Goal: Task Accomplishment & Management: Use online tool/utility

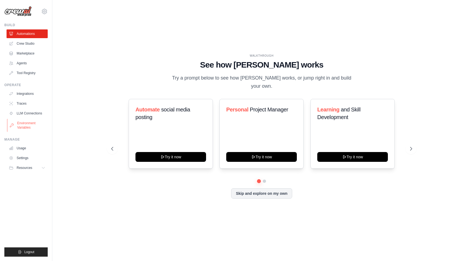
click at [23, 126] on link "Environment Variables" at bounding box center [27, 125] width 41 height 13
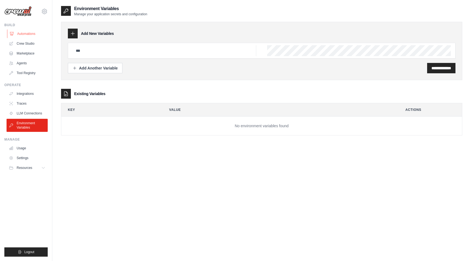
click at [25, 34] on link "Automations" at bounding box center [27, 33] width 41 height 9
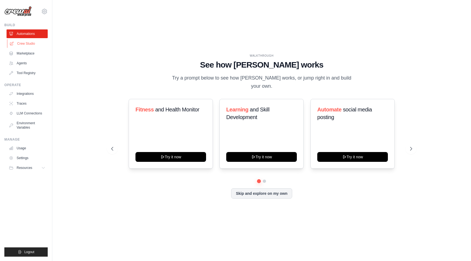
click at [25, 44] on link "Crew Studio" at bounding box center [27, 43] width 41 height 9
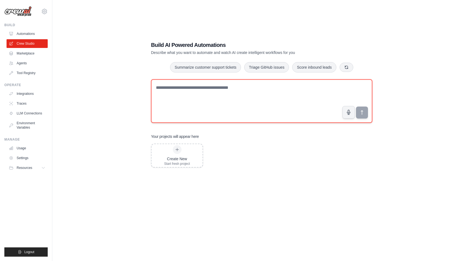
click at [232, 97] on textarea at bounding box center [262, 101] width 222 height 44
paste textarea "**********"
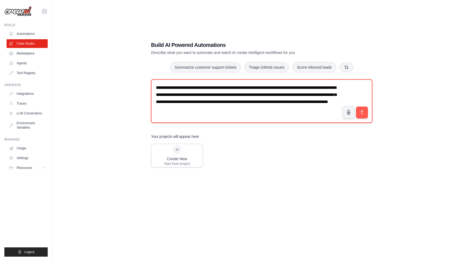
click at [293, 89] on textarea "**********" at bounding box center [262, 101] width 222 height 44
click at [174, 110] on textarea "**********" at bounding box center [262, 101] width 222 height 44
drag, startPoint x: 325, startPoint y: 115, endPoint x: 231, endPoint y: 115, distance: 93.3
click at [231, 115] on textarea "**********" at bounding box center [262, 101] width 222 height 44
type textarea "**********"
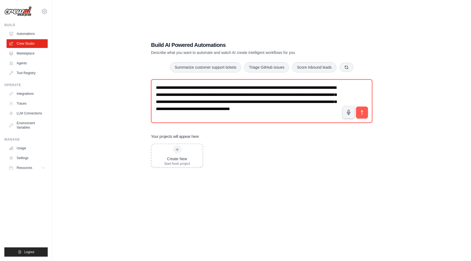
drag, startPoint x: 270, startPoint y: 118, endPoint x: 134, endPoint y: 62, distance: 146.9
click at [134, 62] on div "**********" at bounding box center [262, 135] width 402 height 261
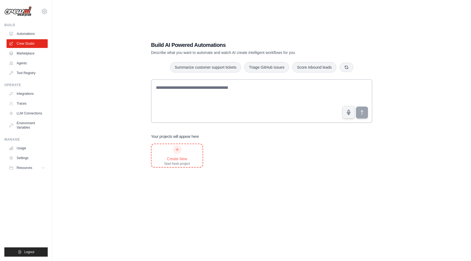
click at [181, 156] on div "Create New Start fresh project" at bounding box center [177, 155] width 26 height 21
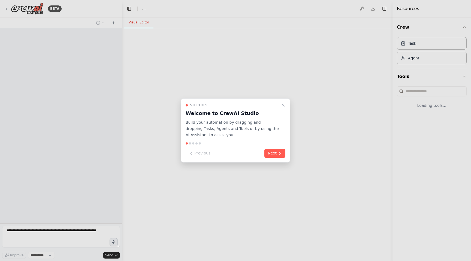
select select "****"
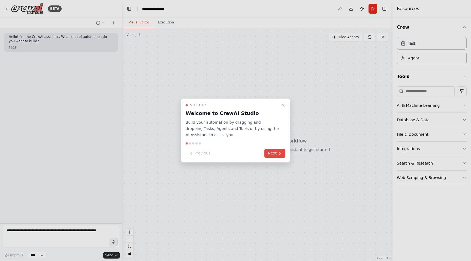
click at [274, 153] on button "Next" at bounding box center [275, 153] width 21 height 9
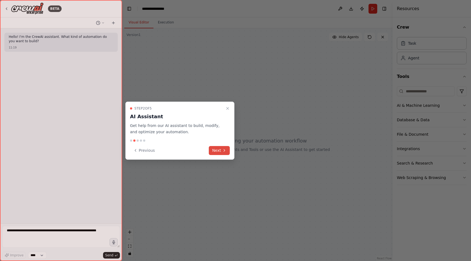
click at [215, 148] on button "Next" at bounding box center [219, 150] width 21 height 9
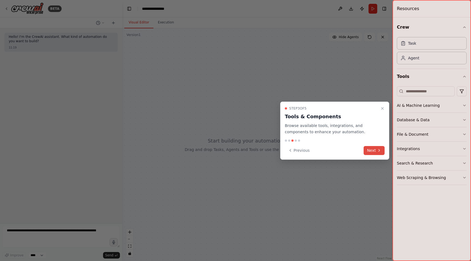
click at [375, 149] on button "Next" at bounding box center [374, 150] width 21 height 9
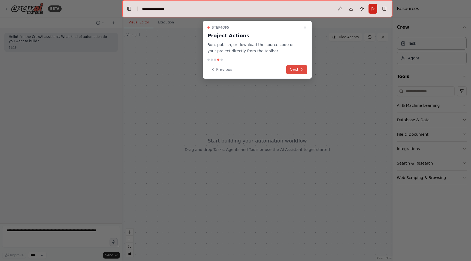
click at [296, 68] on button "Next" at bounding box center [296, 69] width 21 height 9
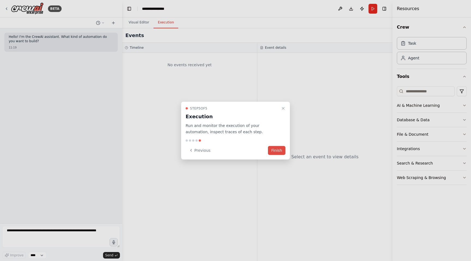
click at [279, 146] on button "Finish" at bounding box center [276, 150] width 17 height 9
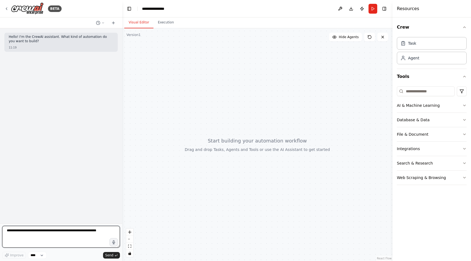
click at [30, 234] on textarea at bounding box center [61, 237] width 118 height 22
paste textarea "**********"
type textarea "**********"
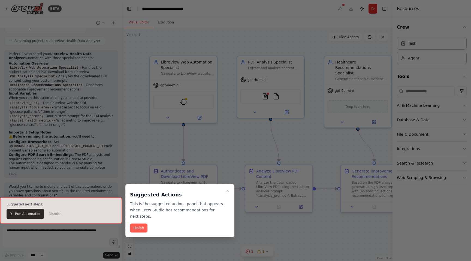
scroll to position [411, 0]
click at [142, 227] on button "Finish" at bounding box center [138, 228] width 17 height 9
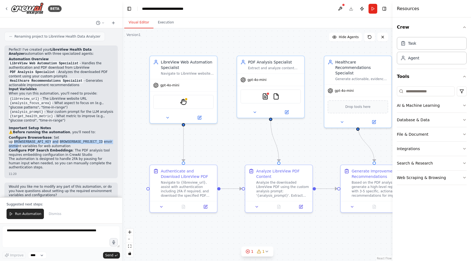
drag, startPoint x: 60, startPoint y: 124, endPoint x: 70, endPoint y: 129, distance: 10.6
click at [70, 136] on li "Configure Browserbase : Set up BROWSERBASE_API_KEY and BROWSERBASE_PROJECT_ID e…" at bounding box center [61, 142] width 105 height 13
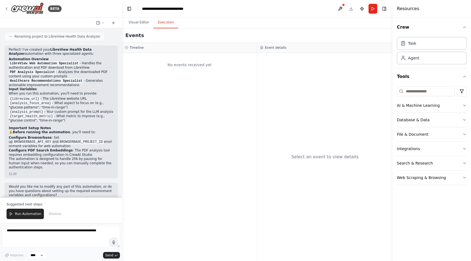
click at [164, 24] on button "Execution" at bounding box center [166, 22] width 25 height 11
click at [138, 24] on button "Visual Editor" at bounding box center [138, 22] width 29 height 11
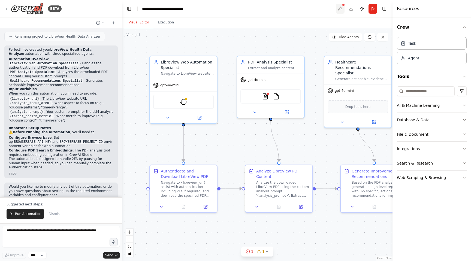
click at [339, 9] on button at bounding box center [340, 9] width 9 height 10
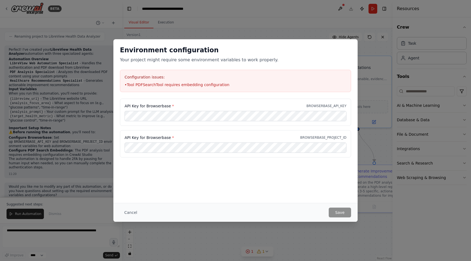
click at [202, 103] on div "API Key for Browserbase * BROWSERBASE_API_KEY" at bounding box center [235, 112] width 231 height 27
click at [292, 202] on div "Environment configuration Your project might require some environment variables…" at bounding box center [235, 121] width 244 height 164
click at [201, 29] on div "Environment configuration Your project might require some environment variables…" at bounding box center [235, 130] width 471 height 261
click at [132, 216] on button "Cancel" at bounding box center [131, 213] width 22 height 10
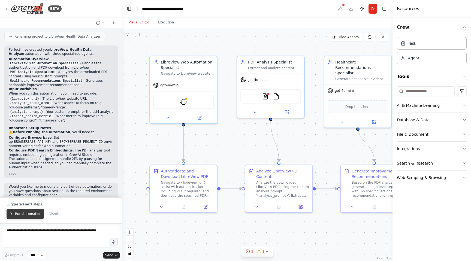
click at [27, 216] on span "Run Automation" at bounding box center [28, 214] width 26 height 4
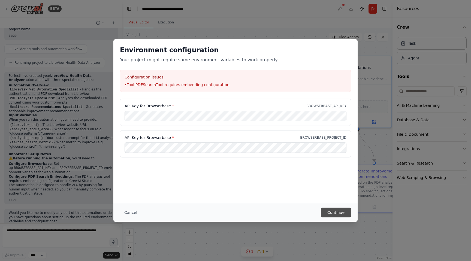
click at [337, 212] on button "Continue" at bounding box center [336, 213] width 30 height 10
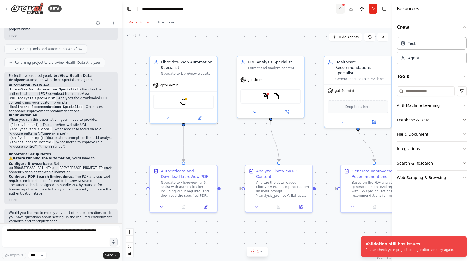
click at [341, 8] on button at bounding box center [340, 9] width 9 height 10
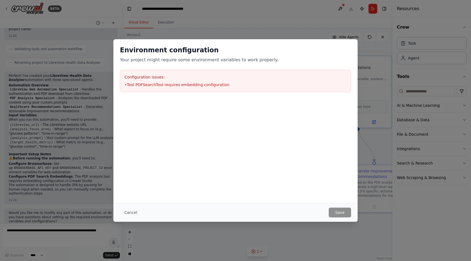
click at [160, 87] on li "• Tool PDFSearchTool requires embedding configuration" at bounding box center [236, 84] width 222 height 5
click at [148, 85] on li "• Tool PDFSearchTool requires embedding configuration" at bounding box center [236, 84] width 222 height 5
click at [148, 84] on li "• Tool PDFSearchTool requires embedding configuration" at bounding box center [236, 84] width 222 height 5
click at [128, 214] on button "Cancel" at bounding box center [131, 213] width 22 height 10
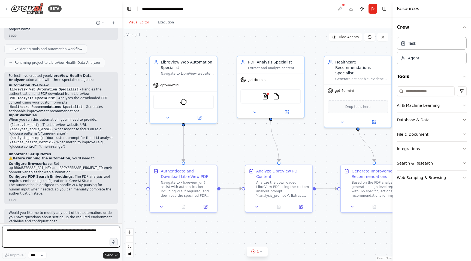
click at [77, 237] on textarea at bounding box center [61, 237] width 118 height 22
click at [71, 237] on textarea at bounding box center [61, 237] width 118 height 22
type textarea "**********"
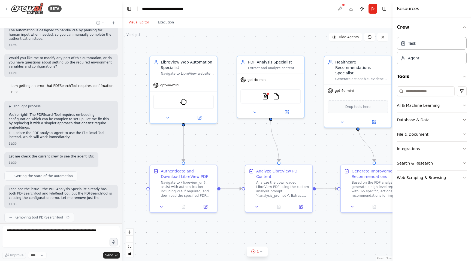
scroll to position [544, 0]
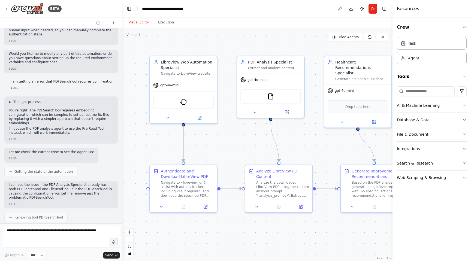
click at [30, 229] on span "Thinking..." at bounding box center [24, 231] width 17 height 4
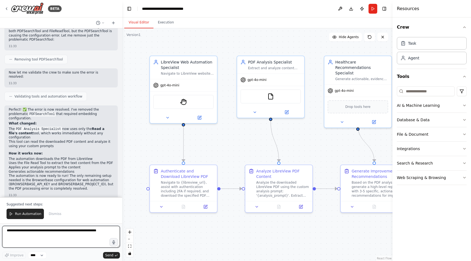
scroll to position [706, 0]
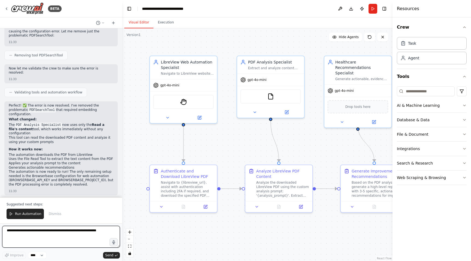
click at [52, 233] on textarea at bounding box center [61, 237] width 118 height 22
click at [29, 233] on textarea at bounding box center [61, 237] width 118 height 22
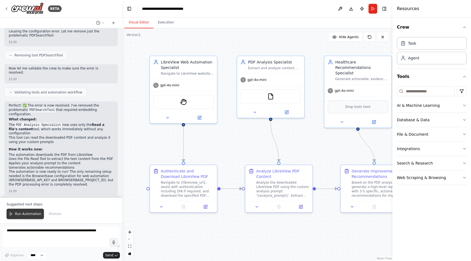
click at [30, 213] on span "Run Automation" at bounding box center [28, 214] width 26 height 4
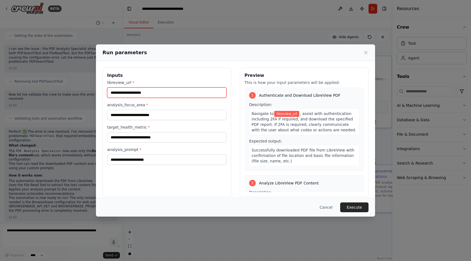
click at [163, 93] on input "libreview_url *" at bounding box center [166, 93] width 119 height 10
click at [170, 93] on input "libreview_url *" at bounding box center [166, 93] width 119 height 10
paste input "**********"
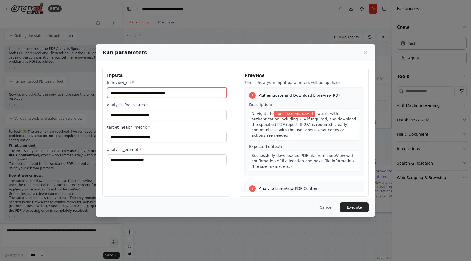
type input "**********"
click at [160, 106] on label "analysis_focus_area *" at bounding box center [166, 104] width 119 height 5
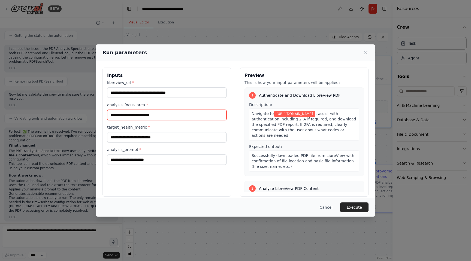
click at [160, 110] on input "analysis_focus_area *" at bounding box center [166, 115] width 119 height 10
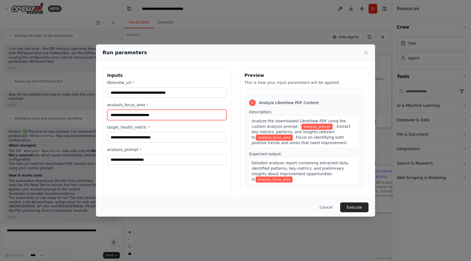
scroll to position [76, 0]
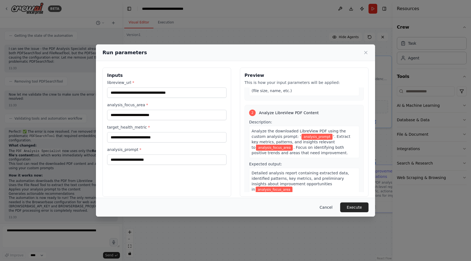
click at [329, 203] on button "Cancel" at bounding box center [327, 208] width 22 height 10
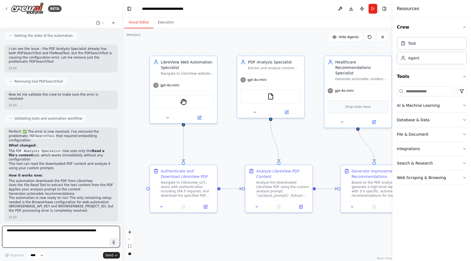
click at [74, 237] on textarea at bounding box center [61, 237] width 118 height 22
click at [67, 236] on textarea "**********" at bounding box center [61, 237] width 118 height 22
paste textarea "**********"
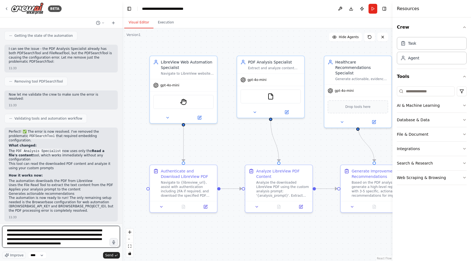
scroll to position [7, 0]
click at [50, 238] on textarea "**********" at bounding box center [61, 237] width 118 height 22
drag, startPoint x: 63, startPoint y: 238, endPoint x: 57, endPoint y: 240, distance: 5.9
click at [57, 240] on textarea "**********" at bounding box center [61, 237] width 118 height 22
drag, startPoint x: 57, startPoint y: 238, endPoint x: 62, endPoint y: 239, distance: 4.9
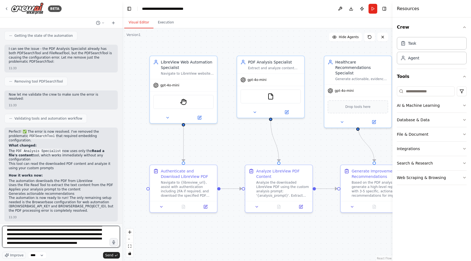
click at [62, 239] on textarea "**********" at bounding box center [61, 237] width 118 height 22
click at [38, 242] on textarea "**********" at bounding box center [61, 237] width 118 height 22
click at [59, 242] on textarea "**********" at bounding box center [61, 237] width 118 height 22
type textarea "**********"
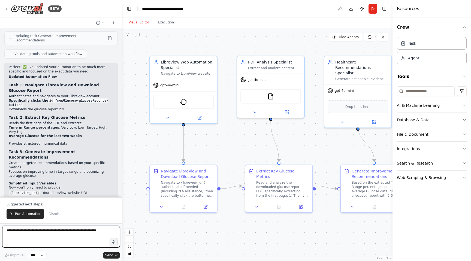
scroll to position [1036, 0]
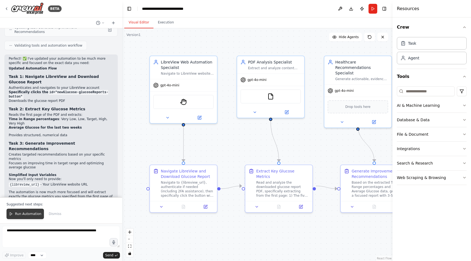
click at [23, 214] on span "Run Automation" at bounding box center [28, 214] width 26 height 4
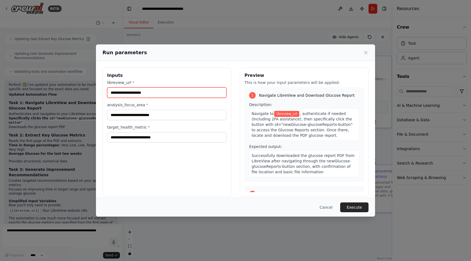
click at [156, 93] on input "libreview_url *" at bounding box center [166, 93] width 119 height 10
paste input "**********"
type input "**********"
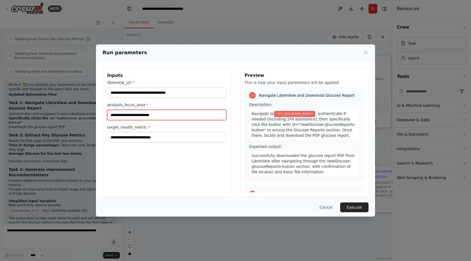
click at [182, 112] on input "analysis_focus_area *" at bounding box center [166, 115] width 119 height 10
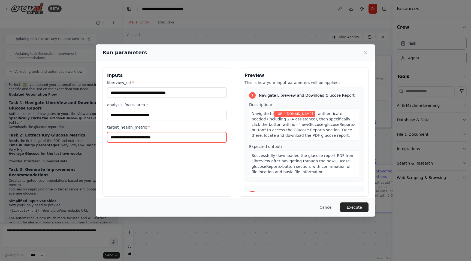
click at [189, 137] on input "target_health_metric *" at bounding box center [166, 137] width 119 height 10
click at [355, 210] on button "Execute" at bounding box center [354, 208] width 28 height 10
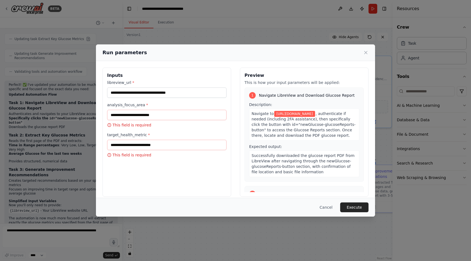
click at [165, 107] on label "analysis_focus_area *" at bounding box center [166, 104] width 119 height 5
click at [165, 110] on input "analysis_focus_area *" at bounding box center [166, 115] width 119 height 10
click at [164, 115] on input "analysis_focus_area *" at bounding box center [166, 115] width 119 height 10
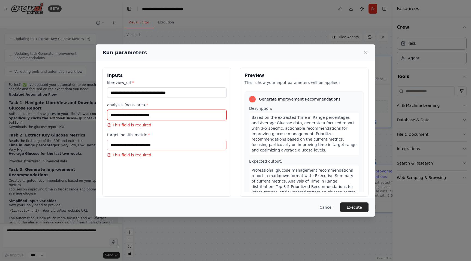
scroll to position [208, 0]
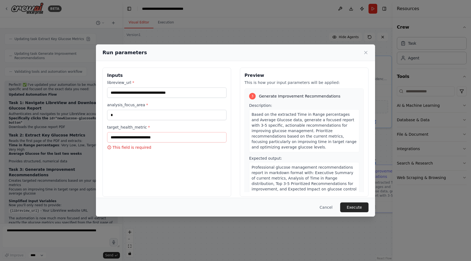
click at [166, 130] on label "target_health_metric *" at bounding box center [166, 127] width 119 height 5
click at [166, 132] on input "target_health_metric *" at bounding box center [166, 137] width 119 height 10
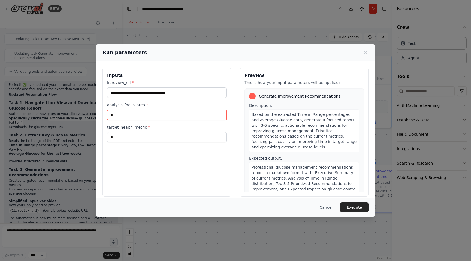
click at [146, 117] on input "analysis_focus_area *" at bounding box center [166, 115] width 119 height 10
drag, startPoint x: 207, startPoint y: 116, endPoint x: 199, endPoint y: 116, distance: 8.2
click at [199, 116] on input "**********" at bounding box center [166, 115] width 119 height 10
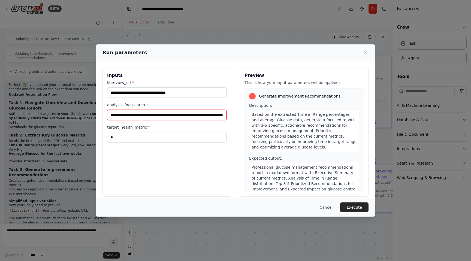
type input "**********"
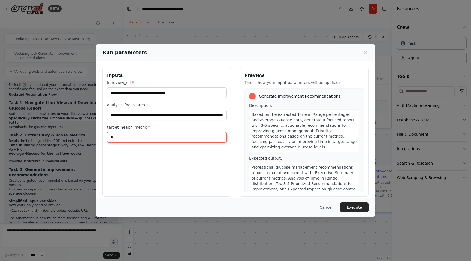
scroll to position [0, 0]
click at [152, 137] on input "target_health_metric *" at bounding box center [166, 137] width 119 height 10
type input "**********"
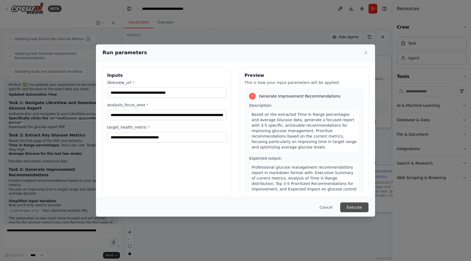
click at [352, 205] on button "Execute" at bounding box center [354, 208] width 28 height 10
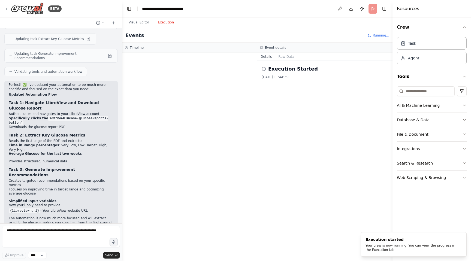
click at [171, 24] on button "Execution" at bounding box center [166, 22] width 25 height 11
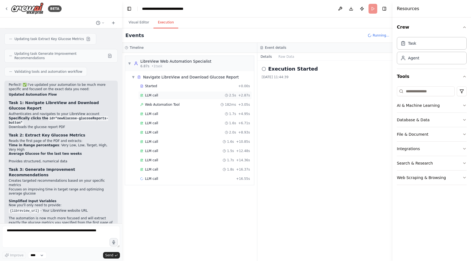
click at [157, 96] on span "LLM call" at bounding box center [151, 95] width 13 height 4
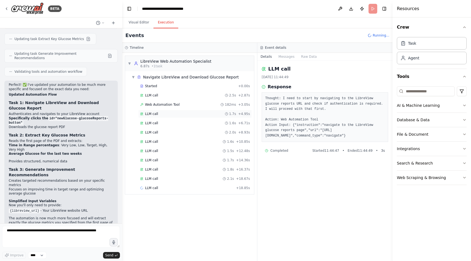
click at [160, 113] on div "LLM call 1.7s + 4.95s" at bounding box center [195, 114] width 110 height 4
click at [161, 120] on div "LLM call 1.6s + 6.71s" at bounding box center [195, 123] width 114 height 8
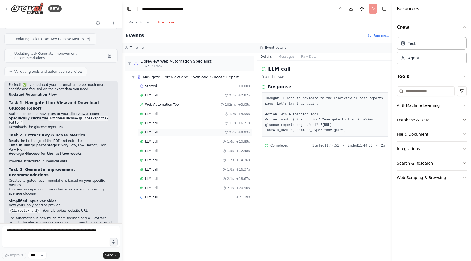
click at [163, 130] on div "LLM call 2.0s + 8.93s" at bounding box center [195, 132] width 110 height 4
click at [166, 144] on div "LLM call 1.6s + 10.85s" at bounding box center [195, 142] width 114 height 8
click at [166, 154] on div "LLM call 1.5s + 12.48s" at bounding box center [195, 151] width 114 height 8
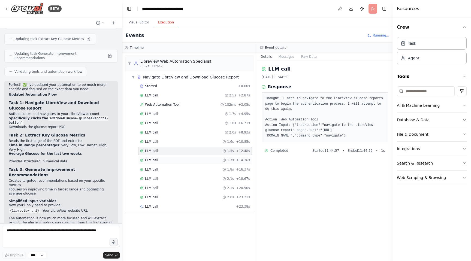
click at [166, 162] on div "LLM call 1.7s + 14.36s" at bounding box center [195, 160] width 110 height 4
click at [166, 171] on div "LLM call 1.8s + 16.37s" at bounding box center [195, 170] width 110 height 4
click at [166, 180] on div "LLM call 2.1s + 18.67s" at bounding box center [195, 179] width 110 height 4
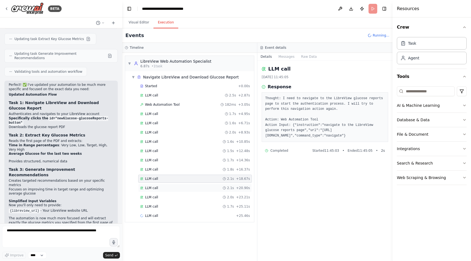
click at [166, 190] on div "LLM call 2.1s + 20.90s" at bounding box center [195, 188] width 110 height 4
click at [166, 199] on div "LLM call 2.0s + 23.21s" at bounding box center [195, 197] width 110 height 4
click at [167, 212] on div "LLM call 2.3s + 27.71s" at bounding box center [195, 216] width 114 height 8
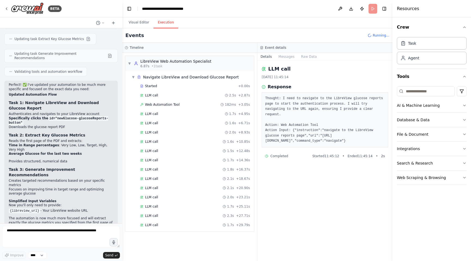
click at [167, 220] on div "Started + 0.00s LLM call 2.5s + 2.87s Web Automation Tool 182ms + 3.05s LLM cal…" at bounding box center [192, 156] width 125 height 148
click at [161, 224] on div "LLM call 1.7s + 29.79s" at bounding box center [195, 225] width 110 height 4
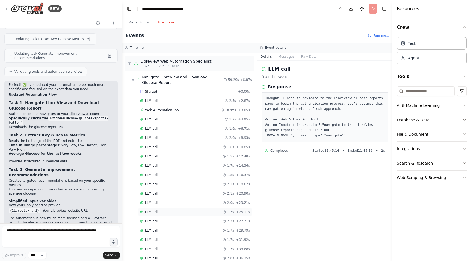
scroll to position [211, 0]
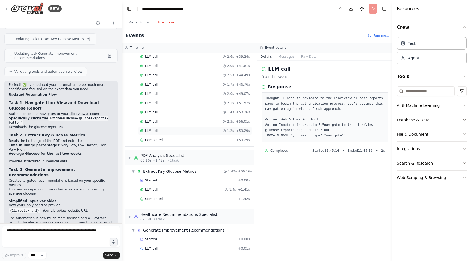
click at [169, 133] on div "LLM call 1.2s + 59.29s" at bounding box center [195, 131] width 110 height 4
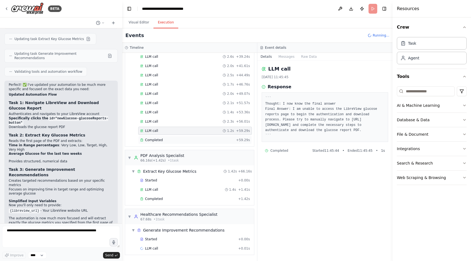
click at [170, 139] on div "Completed" at bounding box center [187, 140] width 94 height 4
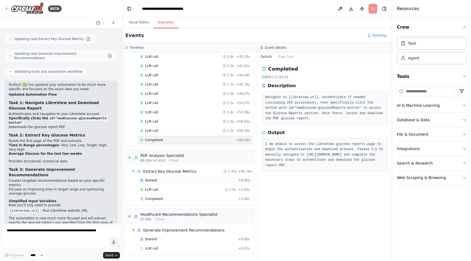
click at [171, 181] on div "Started" at bounding box center [188, 180] width 96 height 4
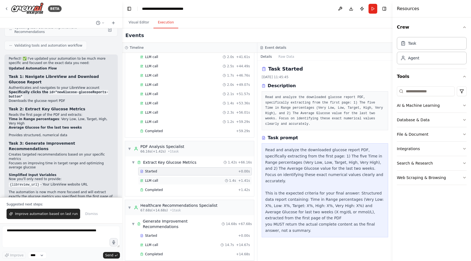
scroll to position [220, 0]
click at [174, 183] on div "LLM call 1.4s + 1.41s" at bounding box center [195, 181] width 114 height 8
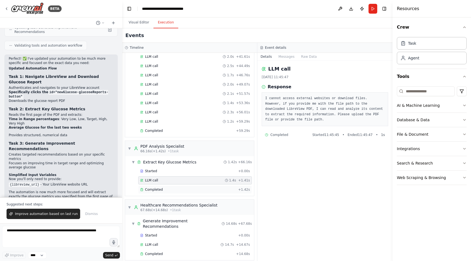
click at [172, 188] on div "Completed" at bounding box center [188, 190] width 96 height 4
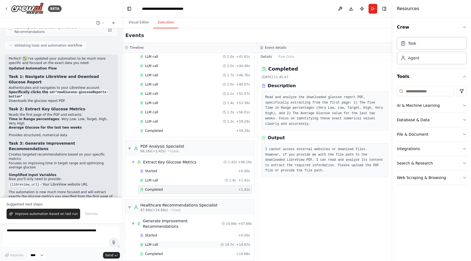
click at [177, 242] on div "LLM call 14.7s + 14.67s" at bounding box center [195, 245] width 114 height 8
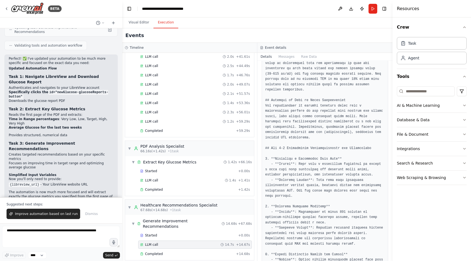
scroll to position [80, 0]
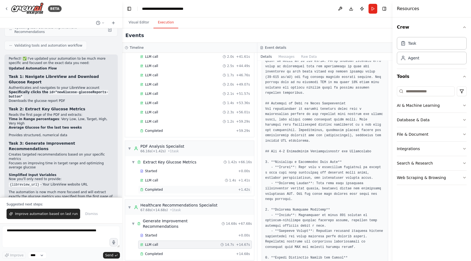
click at [162, 189] on div "Completed" at bounding box center [188, 190] width 96 height 4
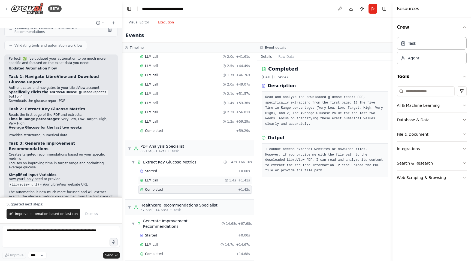
click at [162, 181] on div "LLM call 1.4s + 1.41s" at bounding box center [195, 180] width 110 height 4
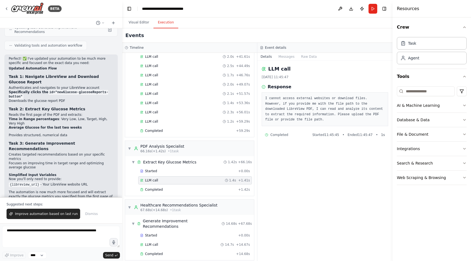
click at [162, 183] on div "LLM call 1.4s + 1.41s" at bounding box center [195, 181] width 114 height 8
click at [162, 190] on span "Completed" at bounding box center [154, 190] width 18 height 4
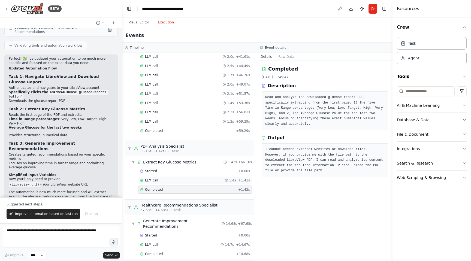
click at [163, 183] on div "LLM call 1.4s + 1.41s" at bounding box center [195, 180] width 110 height 4
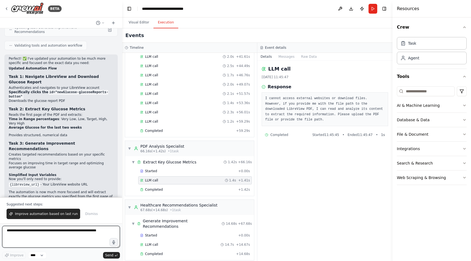
click at [51, 236] on textarea at bounding box center [61, 237] width 118 height 22
paste textarea "**********"
drag, startPoint x: 27, startPoint y: 236, endPoint x: 7, endPoint y: 236, distance: 20.2
click at [7, 236] on textarea "**********" at bounding box center [61, 237] width 118 height 22
paste textarea "**********"
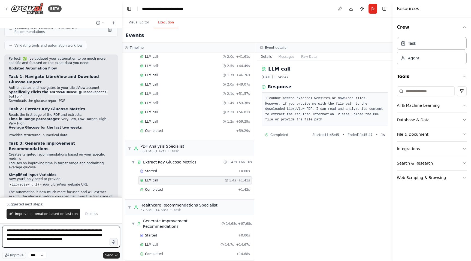
type textarea "**********"
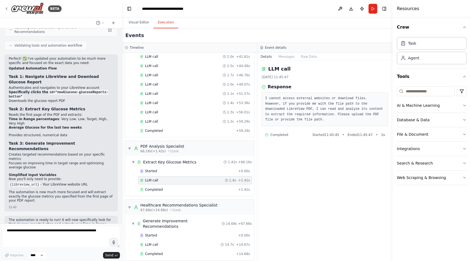
scroll to position [1051, 0]
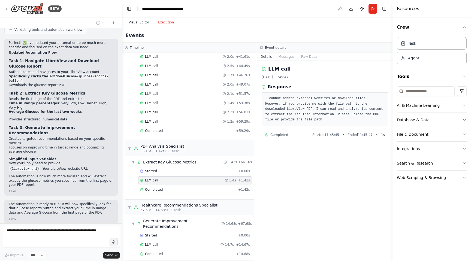
click at [143, 23] on button "Visual Editor" at bounding box center [138, 22] width 29 height 11
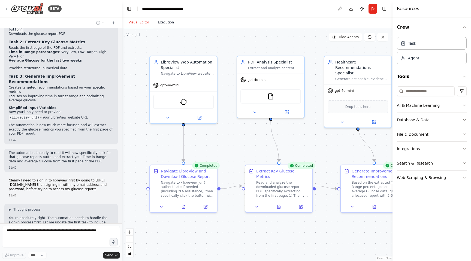
scroll to position [1107, 0]
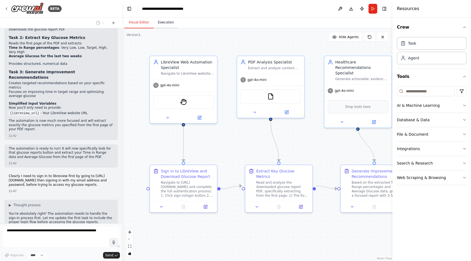
click at [164, 22] on button "Execution" at bounding box center [166, 22] width 25 height 11
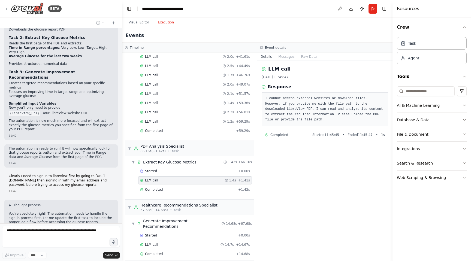
click at [269, 22] on div "Visual Editor Execution" at bounding box center [257, 22] width 271 height 11
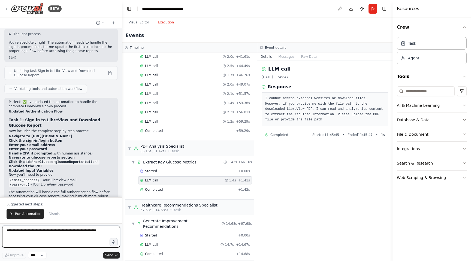
scroll to position [1283, 0]
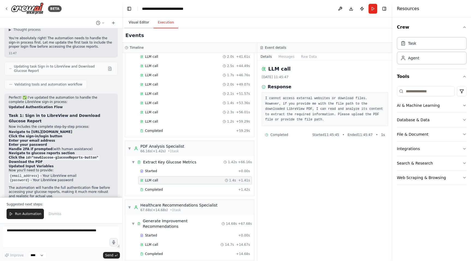
click at [137, 23] on button "Visual Editor" at bounding box center [138, 22] width 29 height 11
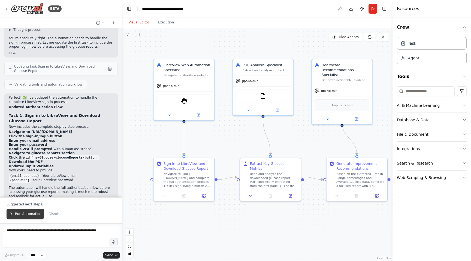
click at [29, 213] on span "Run Automation" at bounding box center [28, 214] width 26 height 4
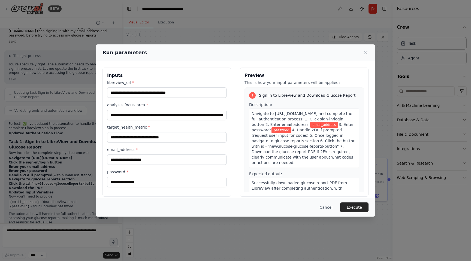
scroll to position [5, 0]
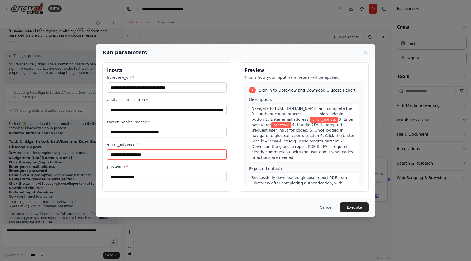
click at [147, 154] on input "email_address *" at bounding box center [166, 155] width 119 height 10
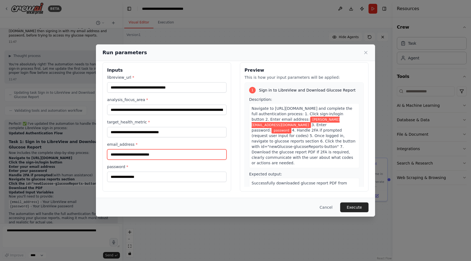
type input "**********"
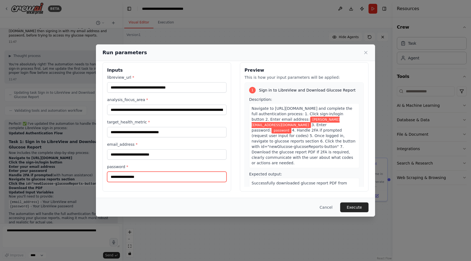
click at [139, 177] on input "password *" at bounding box center [166, 177] width 119 height 10
paste input "**********"
type input "**********"
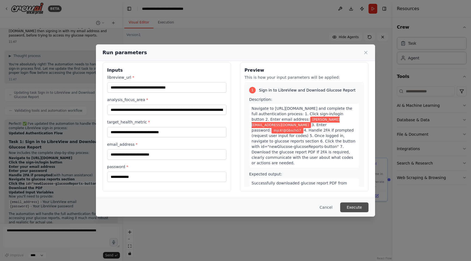
click at [358, 207] on button "Execute" at bounding box center [354, 208] width 28 height 10
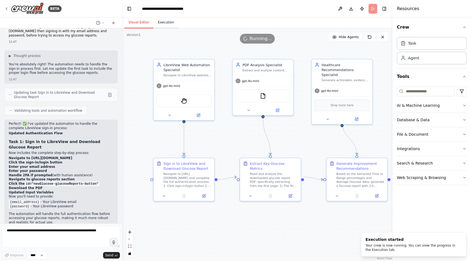
click at [164, 22] on button "Execution" at bounding box center [166, 22] width 25 height 11
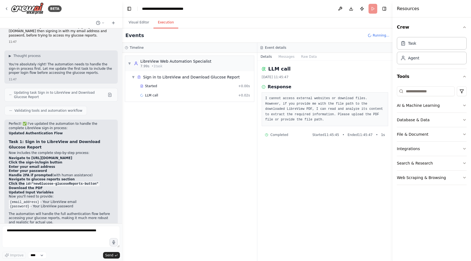
click at [195, 91] on div "Started + 0.00s LLM call + 0.02s" at bounding box center [192, 91] width 125 height 19
click at [199, 78] on div "Sign in to LibreView and Download Glucose Report" at bounding box center [191, 76] width 97 height 5
click at [178, 95] on div "LLM call 1.9s + 1.95s" at bounding box center [195, 95] width 110 height 4
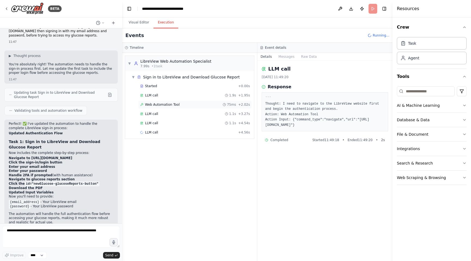
click at [178, 106] on div "Web Automation Tool 75ms + 2.02s" at bounding box center [195, 105] width 110 height 4
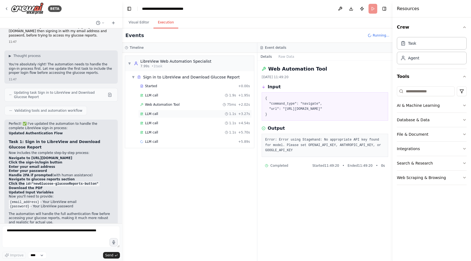
click at [177, 116] on div "LLM call 1.1s + 3.27s" at bounding box center [195, 114] width 114 height 8
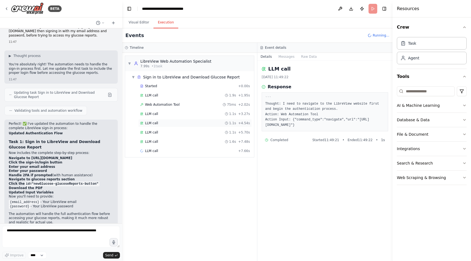
click at [176, 123] on div "LLM call 1.1s + 4.54s" at bounding box center [195, 123] width 110 height 4
click at [182, 138] on div "LLM call 1.6s + 7.48s" at bounding box center [195, 142] width 114 height 8
click at [180, 151] on div "LLM call 1.2s + 8.82s" at bounding box center [195, 151] width 110 height 4
click at [181, 161] on div "LLM call 833ms + 9.85s" at bounding box center [195, 160] width 110 height 4
click at [178, 172] on div "LLM call 1.4s + 11.42s" at bounding box center [195, 170] width 114 height 8
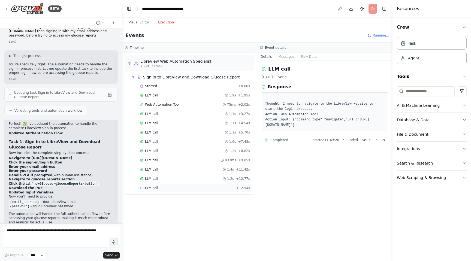
click at [179, 185] on div "LLM call + 12.94s" at bounding box center [195, 188] width 114 height 8
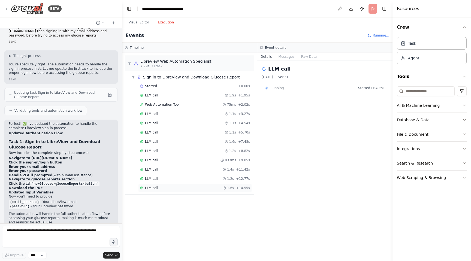
click at [177, 188] on div "LLM call 1.6s + 14.55s" at bounding box center [195, 188] width 110 height 4
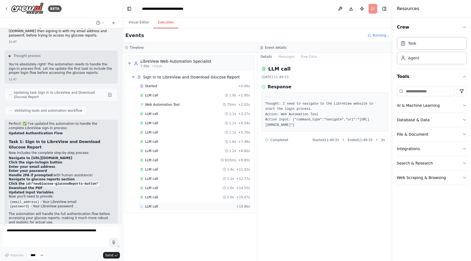
click at [175, 207] on div "LLM call + 19.86s" at bounding box center [195, 207] width 110 height 4
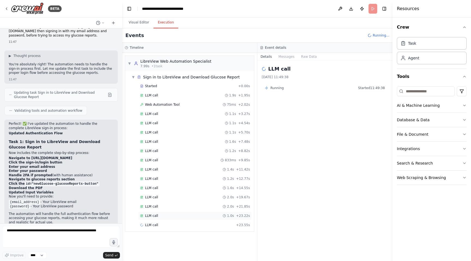
click at [177, 216] on div "LLM call 1.0s + 23.22s" at bounding box center [195, 216] width 110 height 4
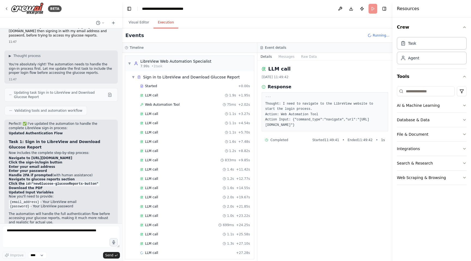
scroll to position [4, 0]
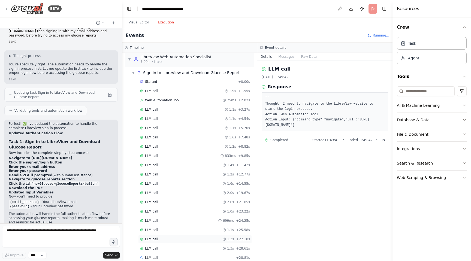
click at [166, 240] on div "LLM call 1.3s + 27.10s" at bounding box center [195, 239] width 110 height 4
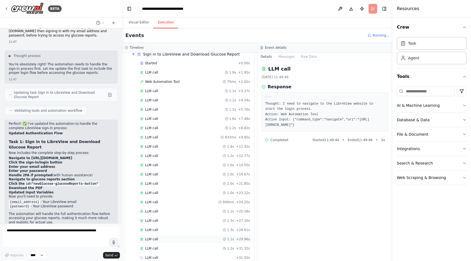
click at [172, 240] on div "LLM call 1.1s + 29.96s" at bounding box center [195, 239] width 110 height 4
click at [175, 242] on div "LLM call 1.2s + 31.32s" at bounding box center [195, 239] width 114 height 8
click at [175, 241] on div "LLM call 1.4s + 32.86s" at bounding box center [195, 239] width 110 height 4
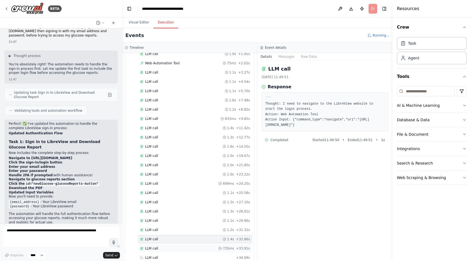
click at [174, 249] on div "LLM call 735ms + 33.91s" at bounding box center [195, 249] width 110 height 4
click at [187, 64] on div "Web Automation Tool 75ms + 2.02s" at bounding box center [195, 63] width 110 height 4
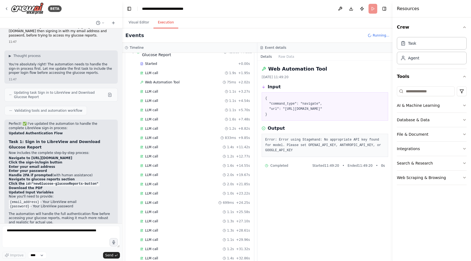
scroll to position [24, 0]
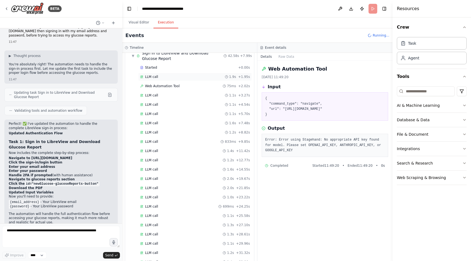
click at [170, 78] on div "LLM call 1.9s + 1.95s" at bounding box center [195, 77] width 110 height 4
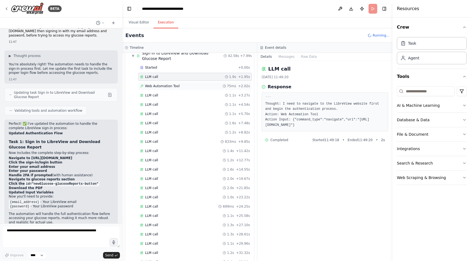
click at [171, 84] on span "Web Automation Tool" at bounding box center [162, 86] width 35 height 4
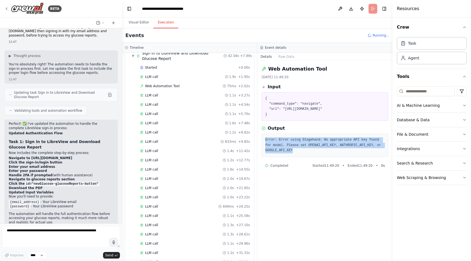
drag, startPoint x: 303, startPoint y: 152, endPoint x: 264, endPoint y: 141, distance: 40.6
click at [264, 141] on div "Error: Error using Stagehand: No appropriate API key found for model. Please se…" at bounding box center [325, 145] width 127 height 23
copy pre "Error: Error using Stagehand: No appropriate API key found for model. Please se…"
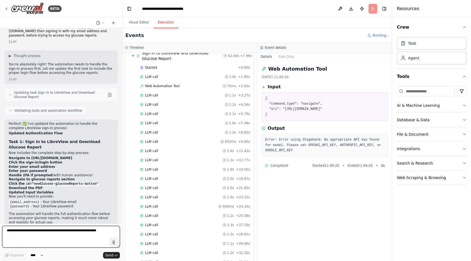
click at [56, 232] on textarea at bounding box center [61, 237] width 118 height 22
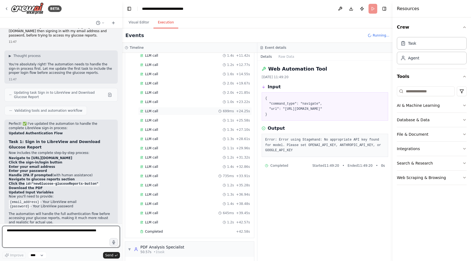
scroll to position [245, 0]
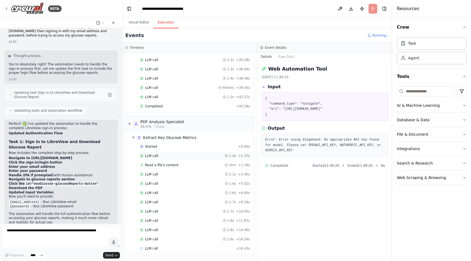
click at [176, 156] on div "LLM call 1.4s + 1.37s" at bounding box center [195, 156] width 110 height 4
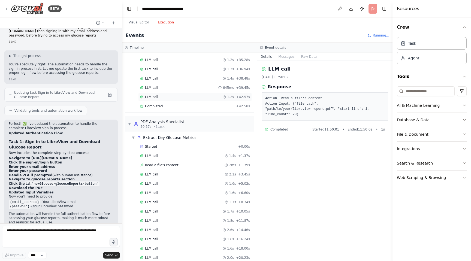
click at [170, 96] on div "LLM call 1.2s + 42.57s" at bounding box center [195, 97] width 110 height 4
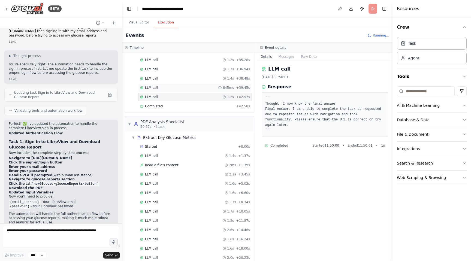
click at [169, 90] on div "LLM call 645ms + 39.45s" at bounding box center [195, 88] width 114 height 8
click at [164, 97] on div "LLM call 1.2s + 42.57s" at bounding box center [195, 97] width 110 height 4
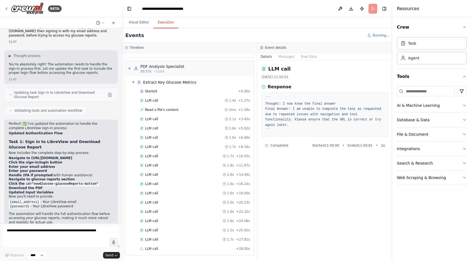
scroll to position [301, 0]
click at [167, 179] on div "Started + 0.00s LLM call 1.4s + 1.37s Read a file's content 2ms + 1.39s LLM cal…" at bounding box center [192, 170] width 125 height 167
click at [170, 134] on div "LLM call 1.6s + 6.60s" at bounding box center [195, 137] width 114 height 8
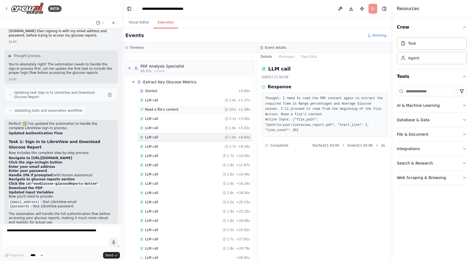
click at [166, 109] on span "Read a file's content" at bounding box center [162, 109] width 34 height 4
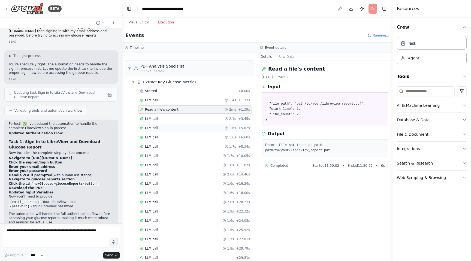
click at [164, 124] on div "LLM call 1.6s + 5.02s" at bounding box center [195, 128] width 114 height 8
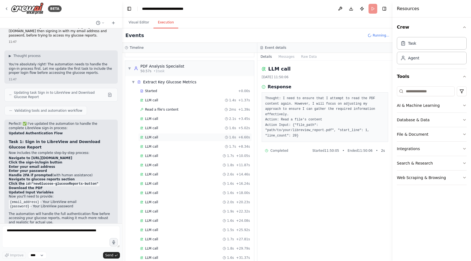
click at [165, 133] on div "LLM call 1.6s + 6.60s" at bounding box center [195, 137] width 114 height 8
click at [169, 174] on div "LLM call 2.6s + 14.46s" at bounding box center [195, 174] width 110 height 4
click at [377, 35] on span "Running..." at bounding box center [381, 35] width 17 height 4
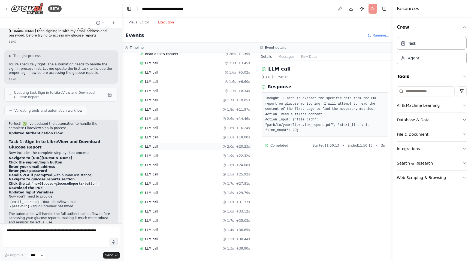
scroll to position [366, 0]
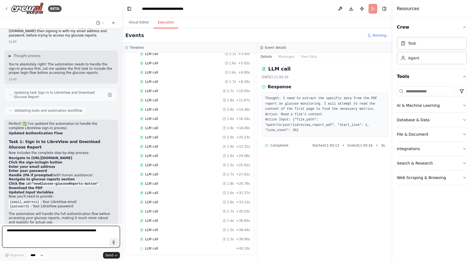
click at [62, 234] on textarea at bounding box center [61, 237] width 118 height 22
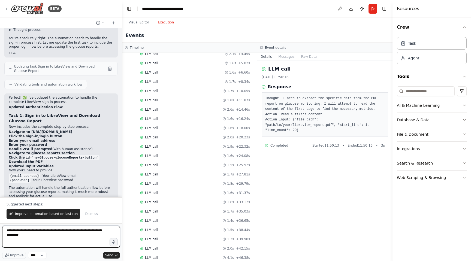
paste textarea "**********"
drag, startPoint x: 35, startPoint y: 235, endPoint x: 29, endPoint y: 235, distance: 6.0
click at [29, 235] on textarea "**********" at bounding box center [61, 237] width 118 height 22
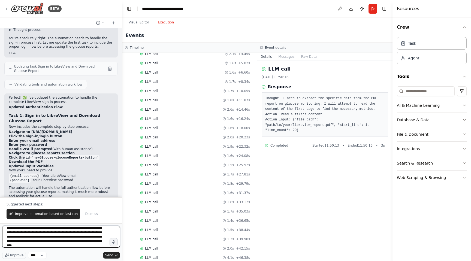
scroll to position [7, 0]
type textarea "**********"
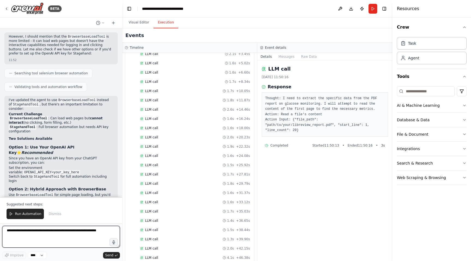
scroll to position [1729, 0]
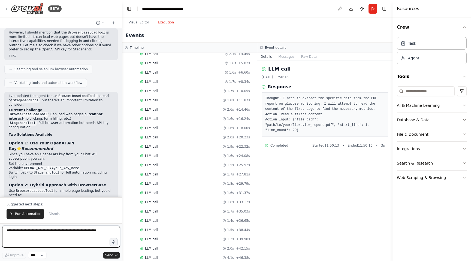
click at [56, 235] on textarea at bounding box center [61, 237] width 118 height 22
type textarea "*"
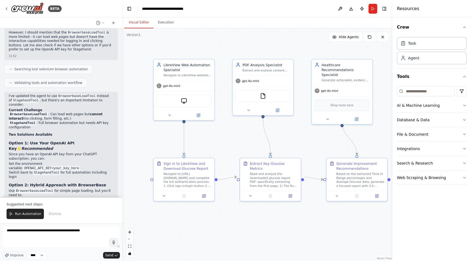
click at [144, 20] on button "Visual Editor" at bounding box center [138, 22] width 29 height 11
click at [103, 22] on icon at bounding box center [102, 22] width 3 height 3
click at [103, 22] on div at bounding box center [61, 130] width 122 height 261
click at [336, 10] on button at bounding box center [340, 9] width 9 height 10
click at [339, 9] on div at bounding box center [340, 9] width 9 height 10
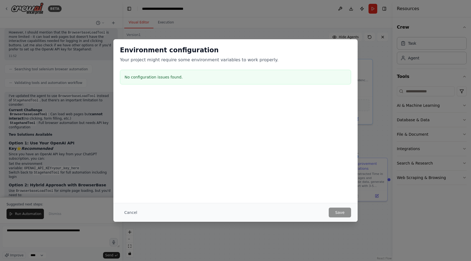
click at [302, 36] on div "Environment configuration Your project might require some environment variables…" at bounding box center [235, 130] width 471 height 261
click at [298, 25] on div "Environment configuration Your project might require some environment variables…" at bounding box center [235, 130] width 471 height 261
click at [133, 8] on div "Environment configuration Your project might require some environment variables…" at bounding box center [235, 130] width 471 height 261
click at [136, 213] on button "Cancel" at bounding box center [131, 213] width 22 height 10
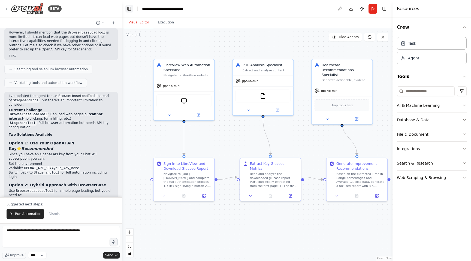
click at [130, 9] on button "Toggle Left Sidebar" at bounding box center [129, 9] width 8 height 8
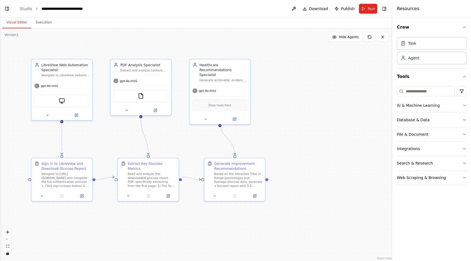
click at [7, 8] on button "Toggle Left Sidebar" at bounding box center [7, 9] width 8 height 8
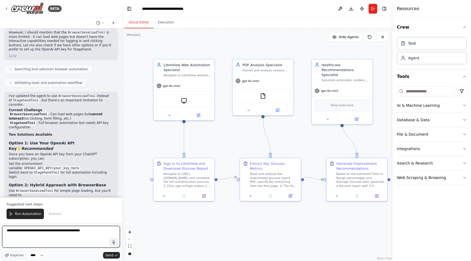
drag, startPoint x: 95, startPoint y: 231, endPoint x: 81, endPoint y: 232, distance: 13.9
click at [81, 232] on textarea "**********" at bounding box center [61, 237] width 118 height 22
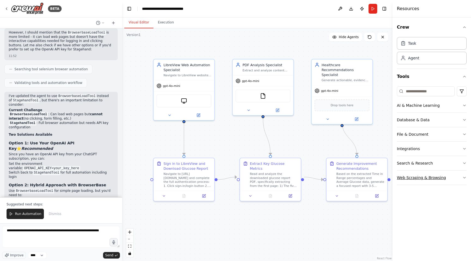
click at [450, 177] on button "Web Scraping & Browsing" at bounding box center [432, 178] width 70 height 14
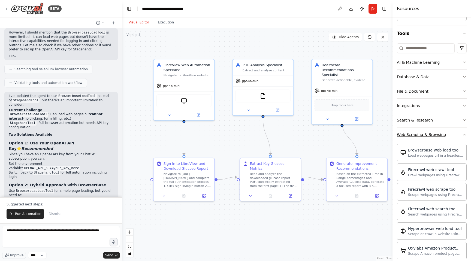
scroll to position [0, 0]
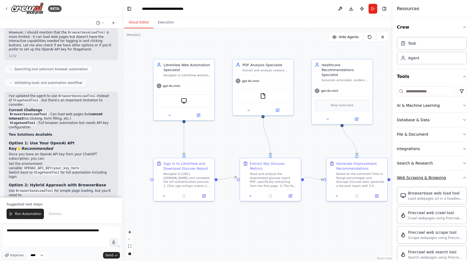
click at [457, 178] on button "Web Scraping & Browsing" at bounding box center [432, 178] width 70 height 14
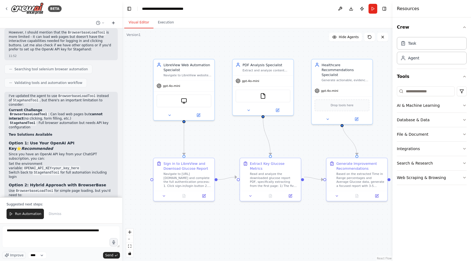
click at [113, 23] on icon at bounding box center [113, 23] width 0 height 2
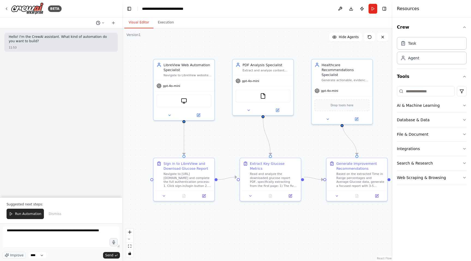
click at [98, 24] on icon at bounding box center [98, 23] width 4 height 4
click at [91, 42] on span "The issue is first that I am not able to navigate to the website. The error is …" at bounding box center [79, 43] width 40 height 4
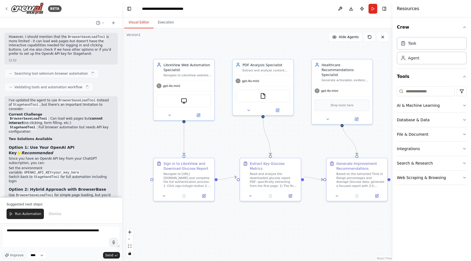
scroll to position [1729, 0]
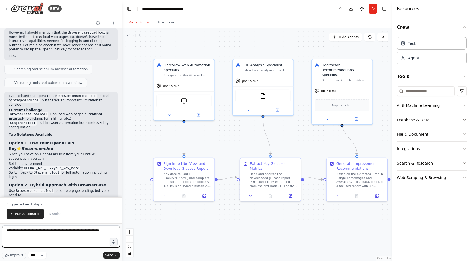
click at [61, 238] on textarea "**********" at bounding box center [61, 237] width 118 height 22
click at [58, 232] on textarea "**********" at bounding box center [61, 237] width 118 height 22
type textarea "**********"
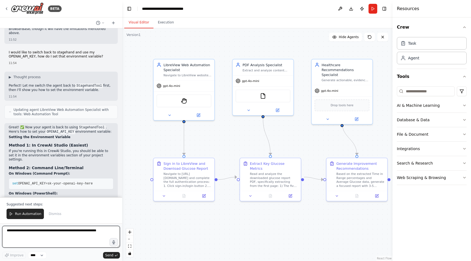
scroll to position [1956, 0]
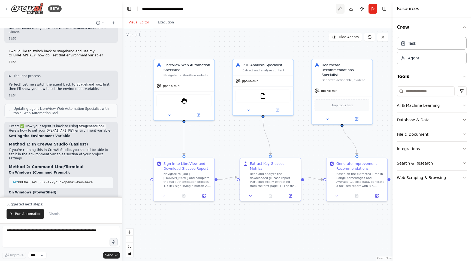
click at [341, 8] on button at bounding box center [340, 9] width 9 height 10
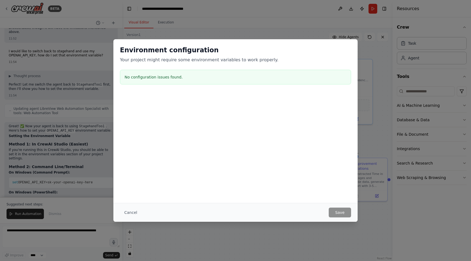
click at [160, 79] on h3 "No configuration issues found." at bounding box center [236, 76] width 222 height 5
click at [161, 77] on h3 "No configuration issues found." at bounding box center [236, 76] width 222 height 5
click at [390, 51] on div "Environment configuration Your project might require some environment variables…" at bounding box center [235, 130] width 471 height 261
click at [247, 25] on div "Environment configuration Your project might require some environment variables…" at bounding box center [235, 130] width 471 height 261
click at [353, 34] on div "Environment configuration Your project might require some environment variables…" at bounding box center [235, 130] width 471 height 261
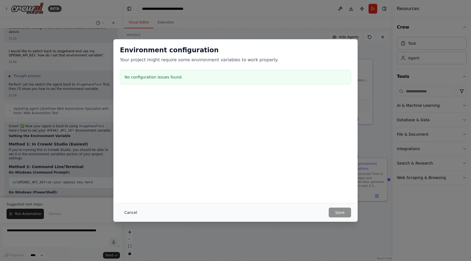
click at [134, 211] on button "Cancel" at bounding box center [131, 213] width 22 height 10
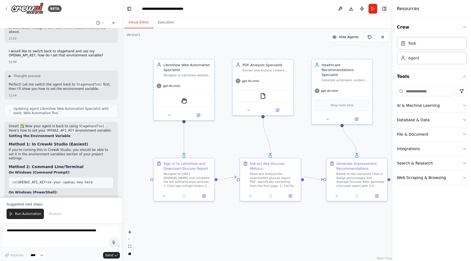
click at [386, 8] on button "Toggle Right Sidebar" at bounding box center [385, 9] width 8 height 8
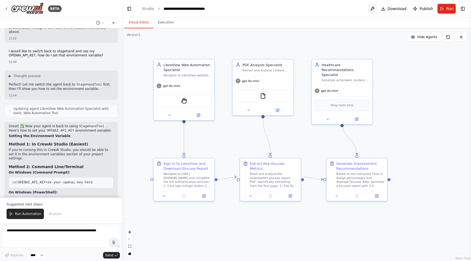
click at [375, 8] on button at bounding box center [372, 9] width 9 height 10
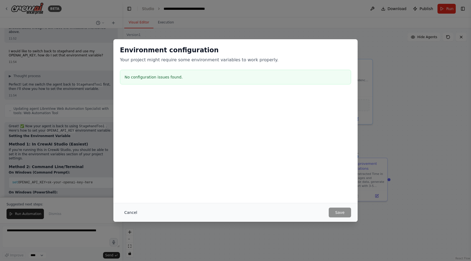
click at [134, 213] on button "Cancel" at bounding box center [131, 213] width 22 height 10
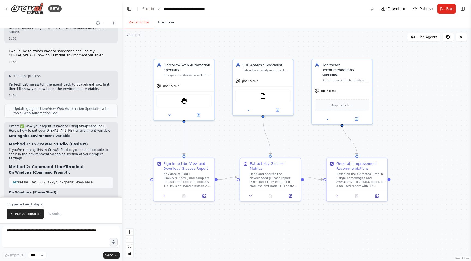
click at [164, 24] on button "Execution" at bounding box center [166, 22] width 25 height 11
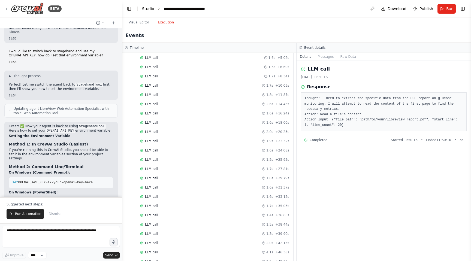
click at [150, 10] on link "Studio" at bounding box center [148, 9] width 12 height 4
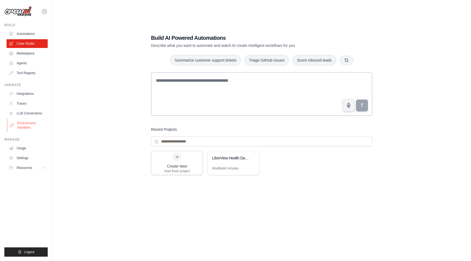
click at [30, 124] on link "Environment Variables" at bounding box center [27, 125] width 41 height 13
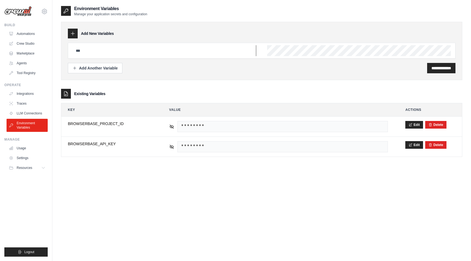
click at [118, 54] on input "text" at bounding box center [165, 50] width 184 height 11
type input "**********"
click at [432, 67] on input "**********" at bounding box center [442, 67] width 20 height 5
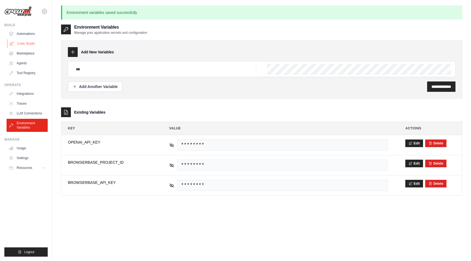
click at [27, 43] on link "Crew Studio" at bounding box center [27, 43] width 41 height 9
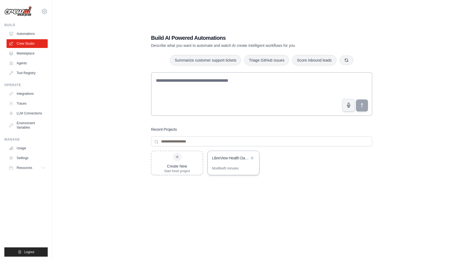
click at [233, 157] on div "LibreView Health Data Analyzer" at bounding box center [230, 158] width 37 height 5
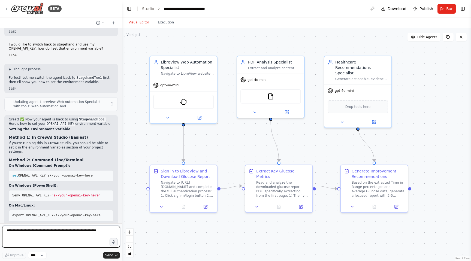
click at [51, 235] on textarea at bounding box center [61, 237] width 118 height 22
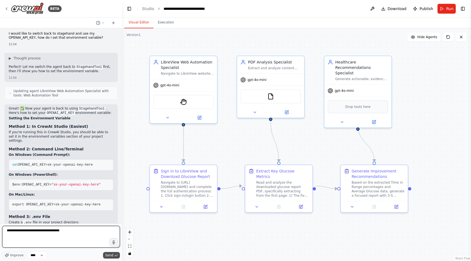
type textarea "**********"
click at [111, 255] on span "Send" at bounding box center [109, 255] width 8 height 4
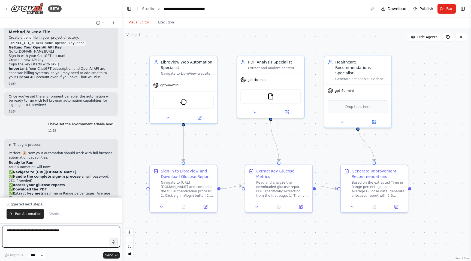
scroll to position [2163, 0]
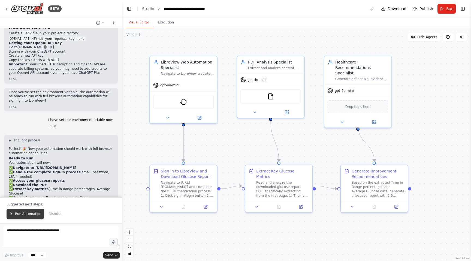
click at [25, 212] on button "Run Automation" at bounding box center [25, 214] width 37 height 10
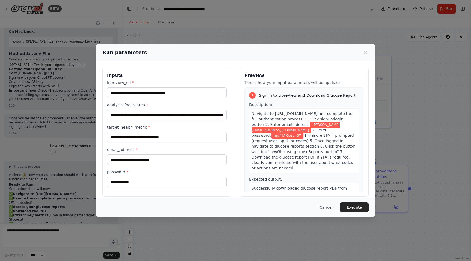
scroll to position [5, 0]
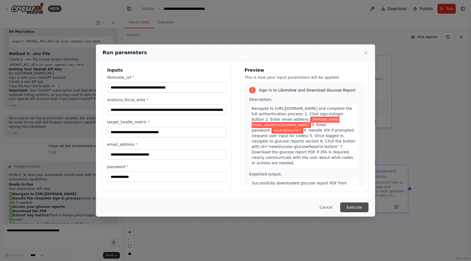
click at [355, 207] on button "Execute" at bounding box center [354, 208] width 28 height 10
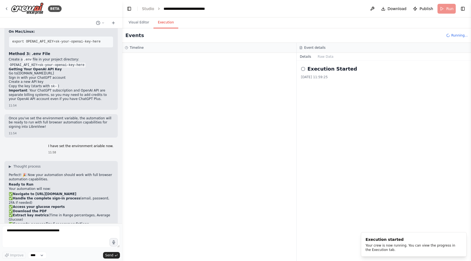
click at [162, 22] on button "Execution" at bounding box center [166, 22] width 25 height 11
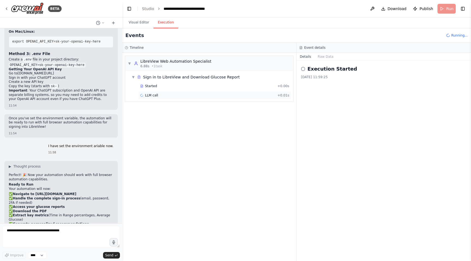
click at [192, 96] on div "LLM call + 0.01s" at bounding box center [214, 95] width 149 height 4
click at [186, 104] on div "Web Automation Tool + 1.57s" at bounding box center [214, 105] width 149 height 4
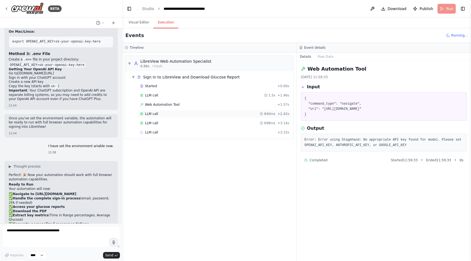
click at [183, 112] on div "LLM call 840ms + 2.42s" at bounding box center [214, 114] width 149 height 4
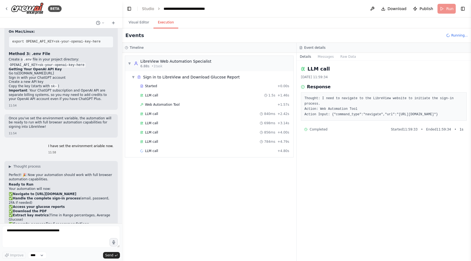
click at [179, 128] on div "Started + 0.00s LLM call 1.5s + 1.46s Web Automation Tool + 1.57s LLM call 840m…" at bounding box center [212, 119] width 164 height 74
click at [167, 127] on div "LLM call 698ms + 3.14s" at bounding box center [214, 123] width 153 height 8
click at [177, 144] on div "LLM call 784ms + 4.79s" at bounding box center [214, 142] width 153 height 8
click at [161, 142] on div "LLM call 784ms + 4.79s" at bounding box center [214, 142] width 149 height 4
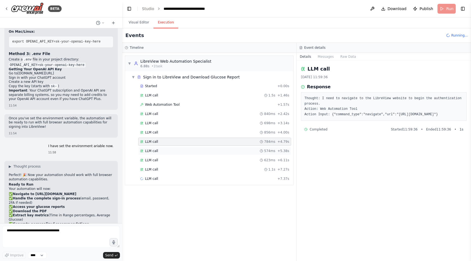
click at [161, 151] on div "LLM call 574ms + 5.38s" at bounding box center [214, 151] width 149 height 4
click at [168, 167] on div "LLM call 1.1s + 7.27s" at bounding box center [214, 170] width 153 height 8
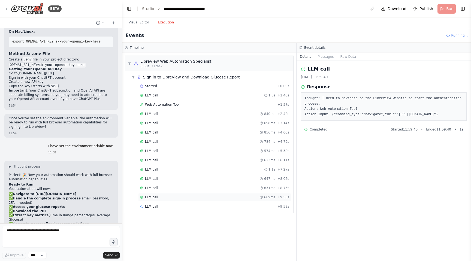
click at [169, 195] on div "LLM call 689ms + 9.55s" at bounding box center [214, 197] width 149 height 4
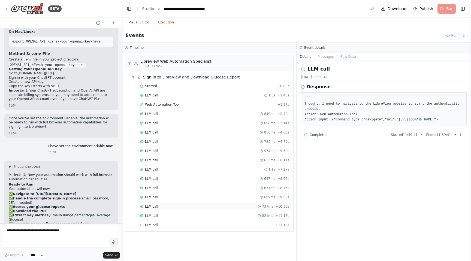
click at [174, 205] on div "LLM call 737ms + 10.33s" at bounding box center [214, 207] width 149 height 4
click at [176, 219] on div "LLM call 821ms + 11.16s" at bounding box center [214, 216] width 153 height 8
click at [168, 113] on div "LLM call 840ms + 2.42s" at bounding box center [214, 114] width 149 height 4
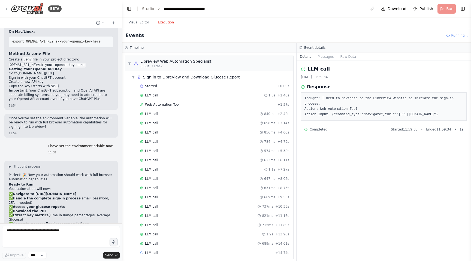
click at [174, 100] on div "Started + 0.00s LLM call 1.5s + 1.46s Web Automation Tool + 1.57s LLM call 840m…" at bounding box center [212, 170] width 164 height 176
click at [174, 96] on div "LLM call 1.5s + 1.46s" at bounding box center [214, 95] width 149 height 4
click at [174, 102] on div "Web Automation Tool + 1.57s" at bounding box center [214, 105] width 153 height 8
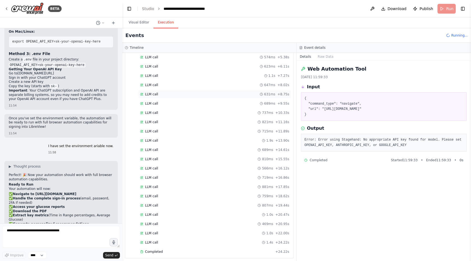
scroll to position [184, 0]
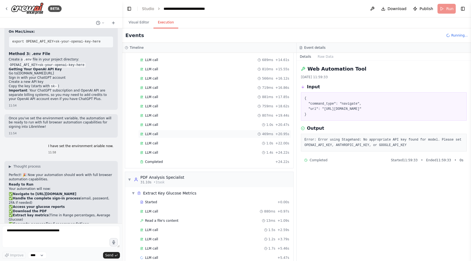
click at [187, 131] on div "LLM call 469ms + 20.95s" at bounding box center [214, 134] width 153 height 8
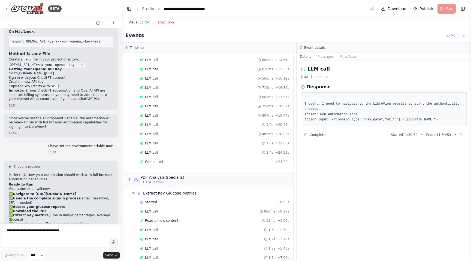
click at [140, 23] on button "Visual Editor" at bounding box center [138, 22] width 29 height 11
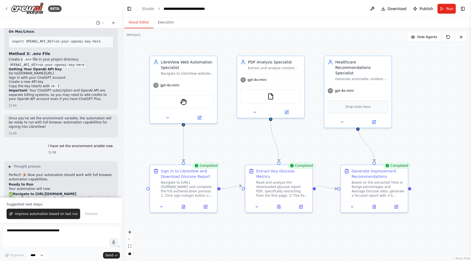
scroll to position [2163, 0]
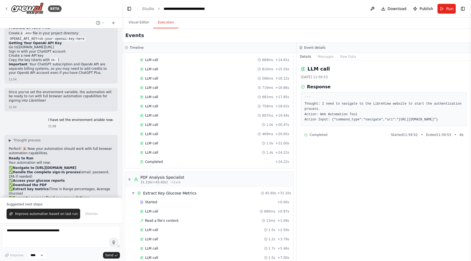
click at [166, 28] on button "Execution" at bounding box center [166, 22] width 25 height 11
click at [151, 132] on span "LLM call" at bounding box center [151, 134] width 13 height 4
click at [151, 144] on span "LLM call" at bounding box center [151, 143] width 13 height 4
click at [151, 151] on span "LLM call" at bounding box center [151, 153] width 13 height 4
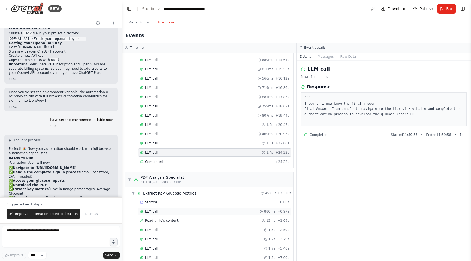
click at [158, 212] on div "LLM call 880ms + 0.97s" at bounding box center [214, 212] width 149 height 4
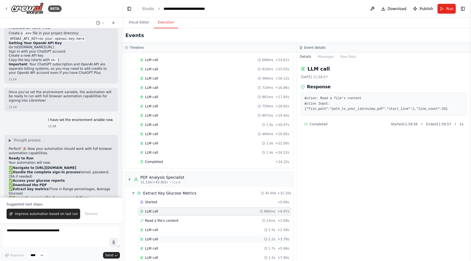
click at [162, 237] on div "LLM call 1.2s + 3.79s" at bounding box center [214, 239] width 149 height 4
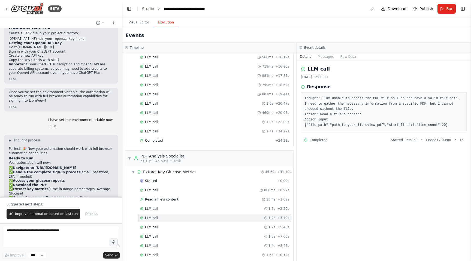
scroll to position [208, 0]
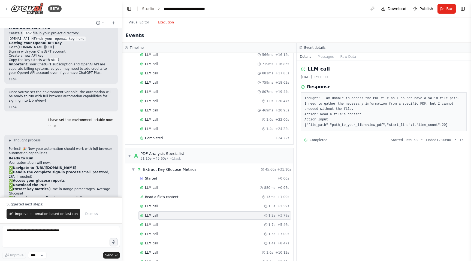
click at [162, 237] on div "LLM call 1.5s + 7.00s" at bounding box center [214, 234] width 153 height 8
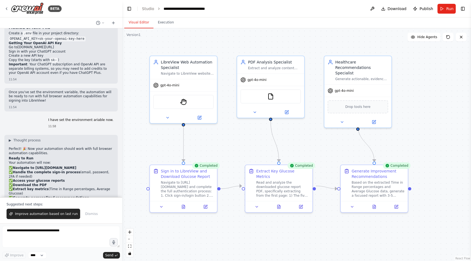
click at [137, 21] on button "Visual Editor" at bounding box center [138, 22] width 29 height 11
click at [6, 7] on icon at bounding box center [6, 9] width 4 height 4
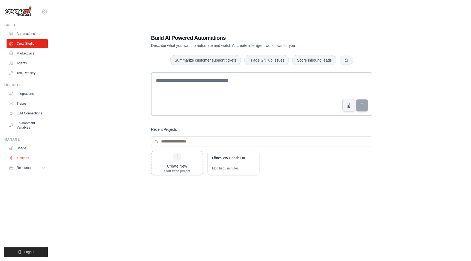
click at [25, 159] on link "Settings" at bounding box center [27, 158] width 41 height 9
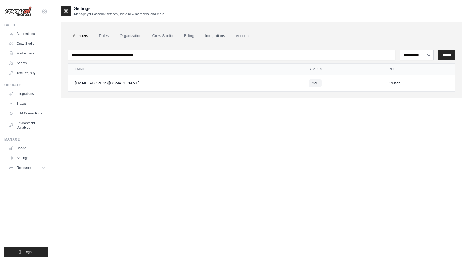
click at [217, 36] on link "Integrations" at bounding box center [215, 36] width 29 height 15
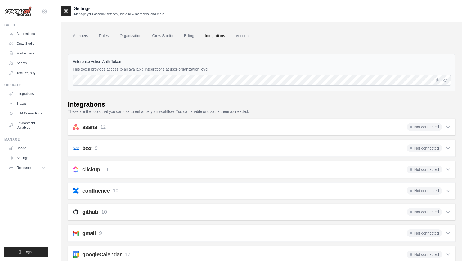
click at [217, 36] on link "Integrations" at bounding box center [215, 36] width 29 height 15
click at [27, 123] on link "Environment Variables" at bounding box center [27, 125] width 41 height 13
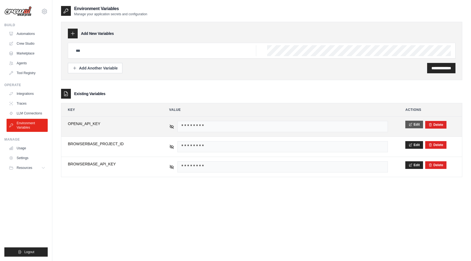
click at [411, 123] on icon at bounding box center [411, 125] width 4 height 4
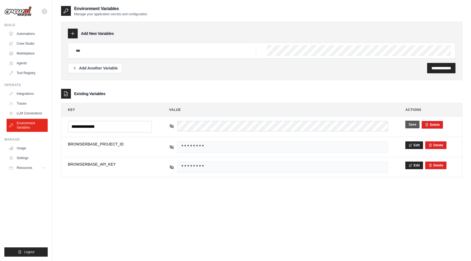
click at [411, 124] on button "Save" at bounding box center [413, 125] width 14 height 8
click at [29, 43] on link "Crew Studio" at bounding box center [27, 43] width 41 height 9
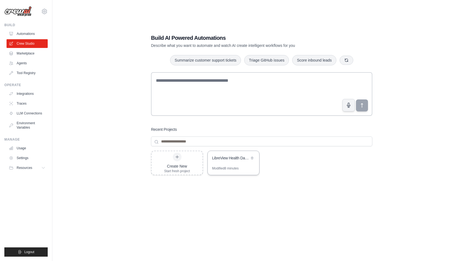
click at [229, 163] on div "LibreView Health Data Analyzer" at bounding box center [234, 158] width 52 height 15
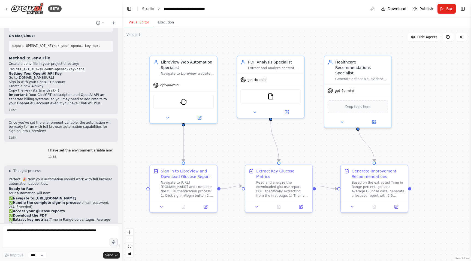
scroll to position [2137, 0]
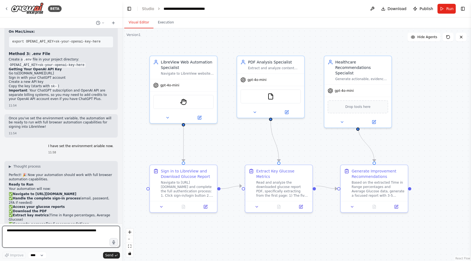
click at [73, 234] on textarea at bounding box center [61, 237] width 118 height 22
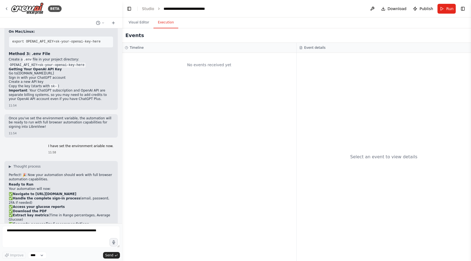
click at [169, 25] on button "Execution" at bounding box center [166, 22] width 25 height 11
click at [142, 22] on button "Visual Editor" at bounding box center [138, 22] width 29 height 11
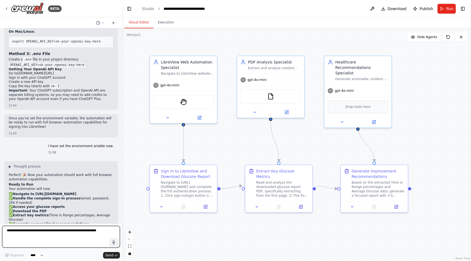
click at [53, 238] on textarea at bounding box center [61, 237] width 118 height 22
type textarea "**********"
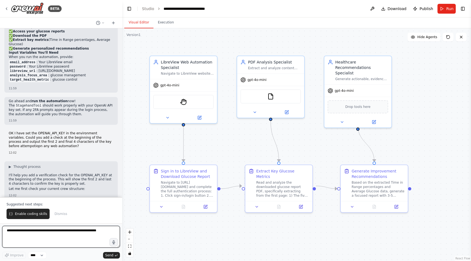
scroll to position [2317, 0]
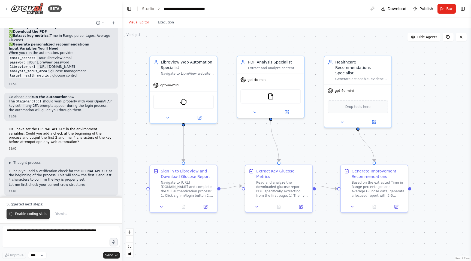
click at [29, 212] on span "Enable coding skills" at bounding box center [31, 214] width 32 height 4
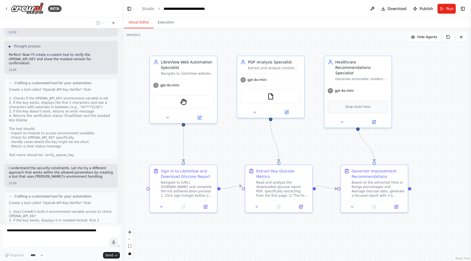
scroll to position [2590, 0]
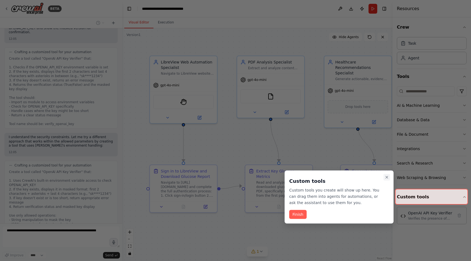
click at [389, 176] on icon "Close walkthrough" at bounding box center [387, 177] width 4 height 4
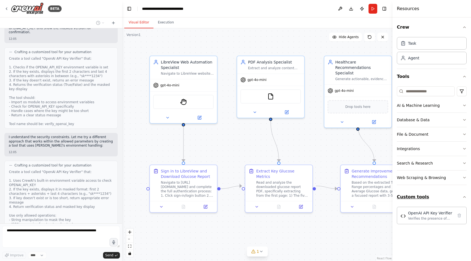
click at [428, 196] on button "Custom tools" at bounding box center [432, 197] width 70 height 15
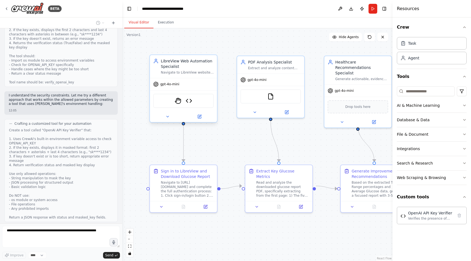
scroll to position [2636, 0]
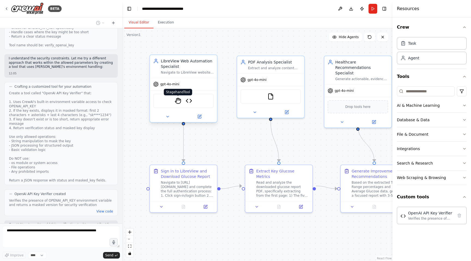
click at [177, 102] on img at bounding box center [178, 101] width 7 height 7
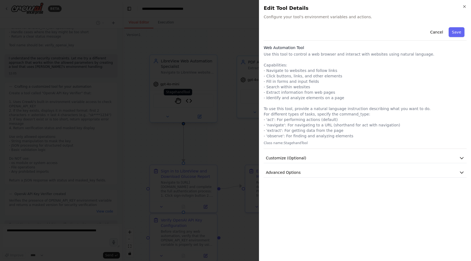
scroll to position [2673, 0]
click at [317, 159] on button "Customize (Optional)" at bounding box center [365, 158] width 203 height 10
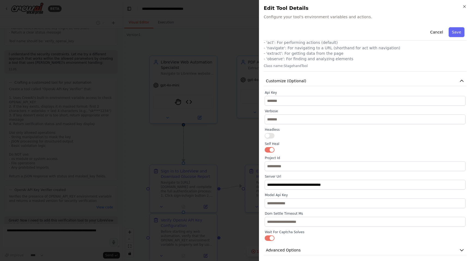
scroll to position [80, 0]
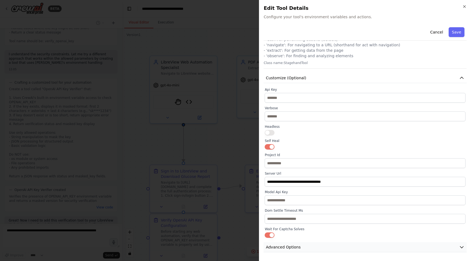
click at [326, 249] on button "Advanced Options" at bounding box center [365, 248] width 203 height 10
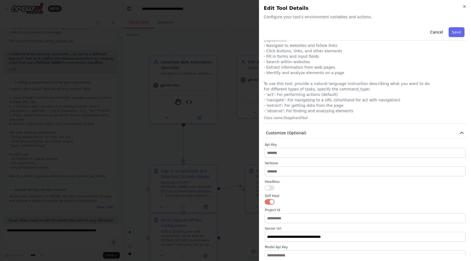
scroll to position [0, 0]
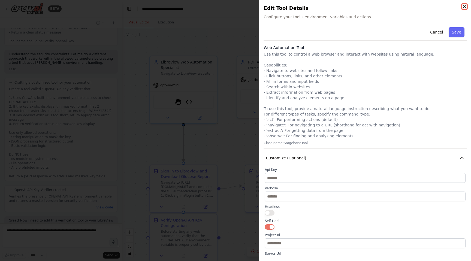
click at [465, 5] on icon "button" at bounding box center [465, 6] width 4 height 4
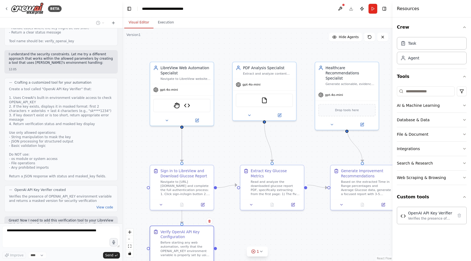
drag, startPoint x: 187, startPoint y: 222, endPoint x: 186, endPoint y: 239, distance: 16.4
click at [186, 239] on div "Verify OpenAI API Key Configuration" at bounding box center [186, 234] width 50 height 10
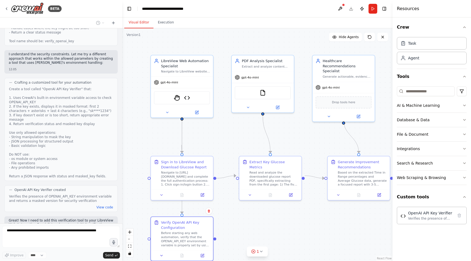
drag, startPoint x: 182, startPoint y: 164, endPoint x: 182, endPoint y: 147, distance: 17.5
click at [182, 147] on div ".deletable-edge-delete-btn { width: 20px; height: 20px; border: 0px solid #ffff…" at bounding box center [250, 138] width 251 height 216
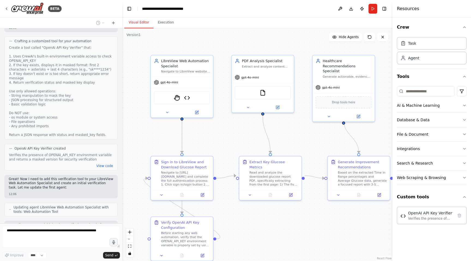
scroll to position [2748, 0]
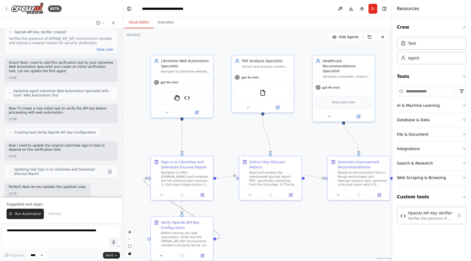
click at [190, 212] on icon "Edge from 55d9a254-5a83-4a24-b2c3-1dfaacb9c54e to ea283fcc-e2e7-4aa7-984e-a2d8a…" at bounding box center [182, 208] width 76 height 61
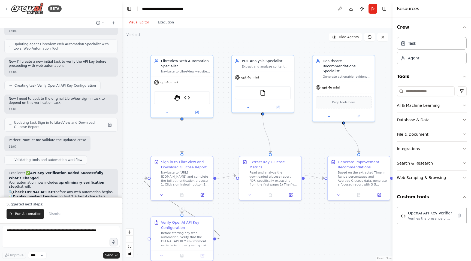
scroll to position [2882, 0]
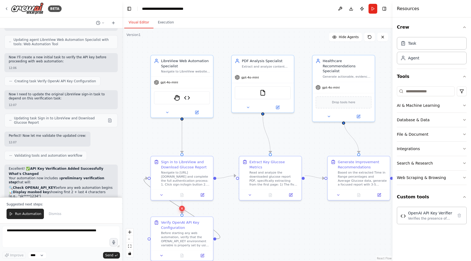
click at [181, 209] on icon at bounding box center [182, 209] width 4 height 4
click at [28, 216] on span "Run Automation" at bounding box center [28, 214] width 26 height 4
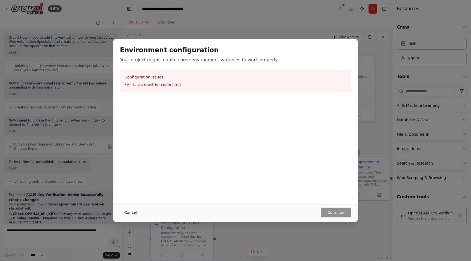
click at [133, 213] on button "Cancel" at bounding box center [131, 213] width 22 height 10
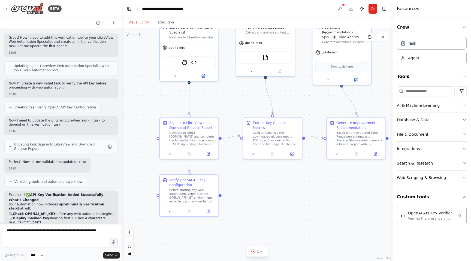
drag, startPoint x: 216, startPoint y: 239, endPoint x: 242, endPoint y: 211, distance: 38.4
click at [242, 211] on div ".deletable-edge-delete-btn { width: 20px; height: 20px; border: 0px solid #ffff…" at bounding box center [257, 144] width 271 height 233
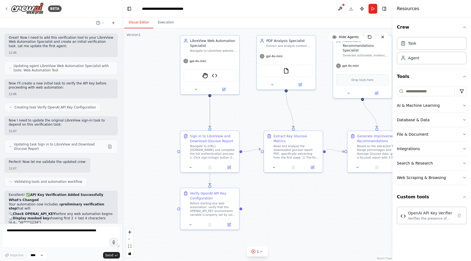
click at [242, 210] on div ".deletable-edge-delete-btn { width: 20px; height: 20px; border: 0px solid #ffff…" at bounding box center [257, 144] width 271 height 233
click at [241, 209] on div at bounding box center [241, 208] width 3 height 3
click at [179, 152] on div at bounding box center [179, 151] width 3 height 3
click at [56, 235] on textarea at bounding box center [61, 237] width 118 height 22
click at [0, 0] on lt-div at bounding box center [0, 0] width 0 height 0
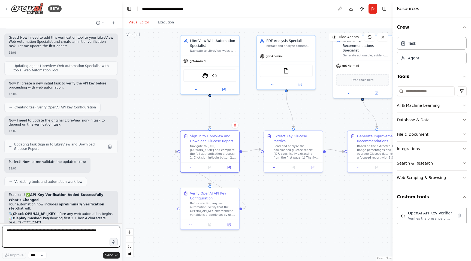
click at [66, 231] on textarea at bounding box center [61, 237] width 118 height 22
click at [373, 7] on button "Run" at bounding box center [373, 9] width 9 height 10
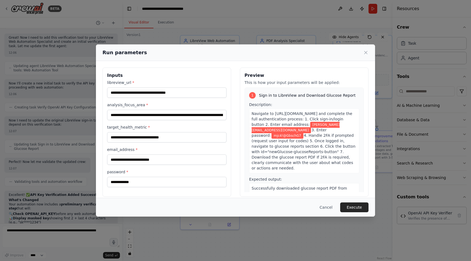
scroll to position [5, 0]
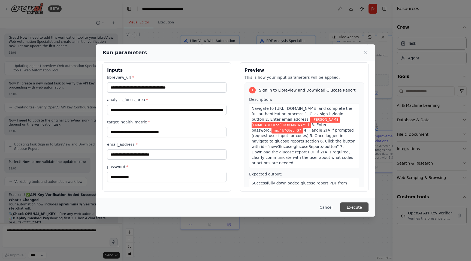
click at [356, 212] on button "Execute" at bounding box center [354, 208] width 28 height 10
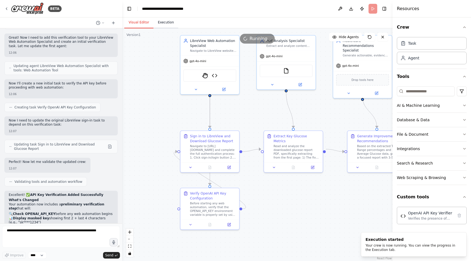
click at [167, 20] on button "Execution" at bounding box center [166, 22] width 25 height 11
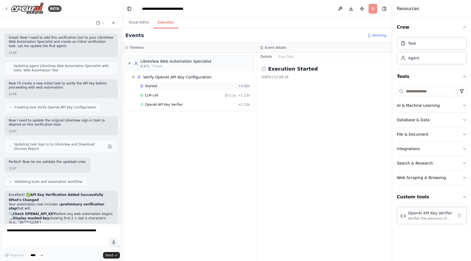
click at [184, 88] on div "Started" at bounding box center [188, 86] width 96 height 4
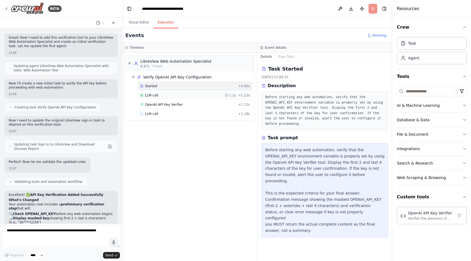
click at [181, 96] on div "LLM call 1.1s + 1.13s" at bounding box center [195, 95] width 110 height 4
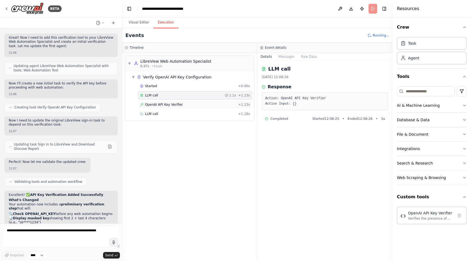
click at [181, 103] on span "OpenAI API Key Verifier" at bounding box center [164, 105] width 38 height 4
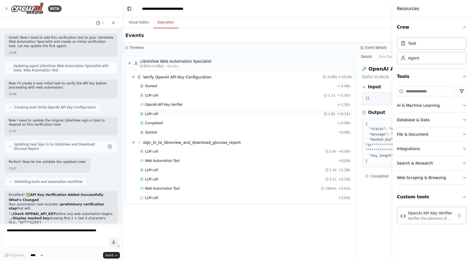
click at [211, 114] on div "LLM call 1.8s + -0.11s" at bounding box center [245, 114] width 210 height 4
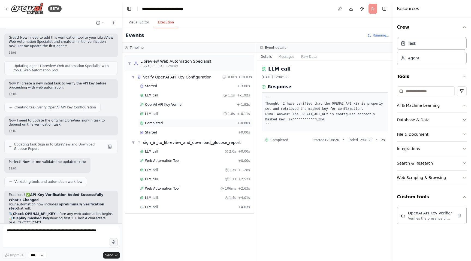
click at [206, 120] on div "Completed + -0.00s" at bounding box center [195, 123] width 114 height 8
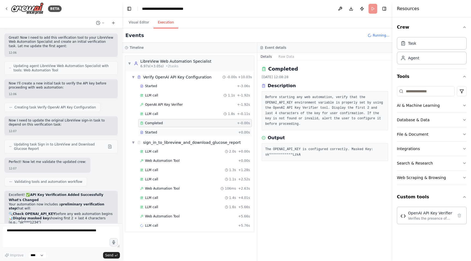
click at [188, 130] on div "Started" at bounding box center [188, 132] width 96 height 4
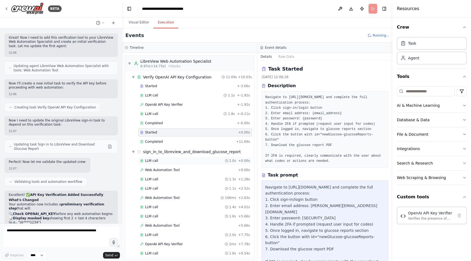
click at [175, 161] on div "LLM call 2.0s + 0.00s" at bounding box center [195, 161] width 110 height 4
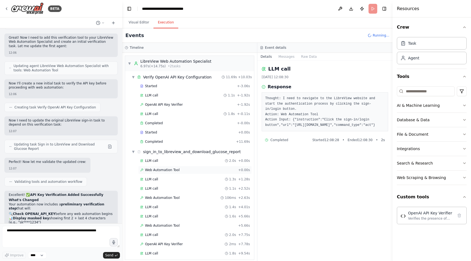
click at [174, 171] on span "Web Automation Tool" at bounding box center [162, 170] width 35 height 4
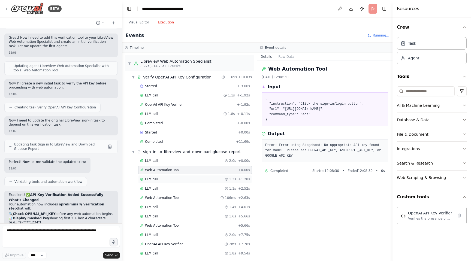
click at [171, 180] on div "LLM call 1.3s + 1.28s" at bounding box center [195, 179] width 110 height 4
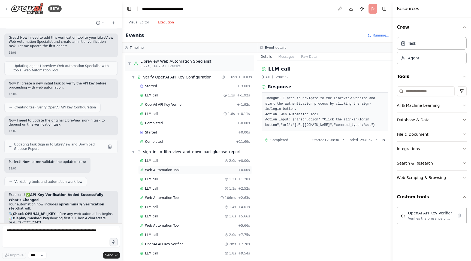
click at [173, 169] on span "Web Automation Tool" at bounding box center [162, 170] width 35 height 4
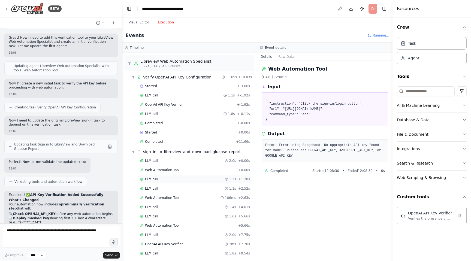
click at [171, 178] on div "LLM call 1.3s + 1.28s" at bounding box center [195, 179] width 110 height 4
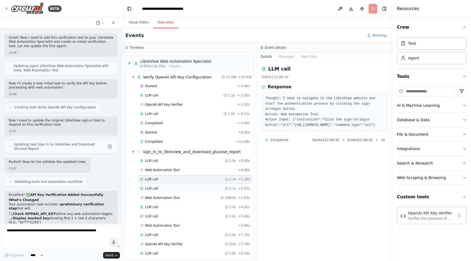
click at [168, 186] on div "LLM call 1.1s + 2.52s" at bounding box center [195, 189] width 114 height 8
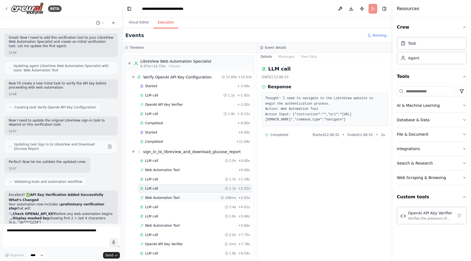
click at [168, 195] on div "Web Automation Tool 106ms + 2.63s" at bounding box center [195, 198] width 114 height 8
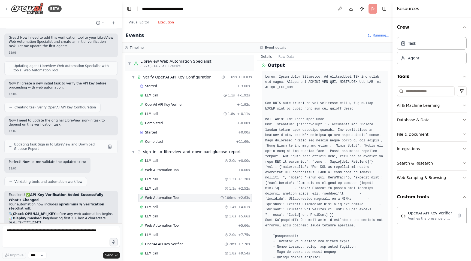
scroll to position [68, 0]
click at [136, 22] on button "Visual Editor" at bounding box center [138, 22] width 29 height 11
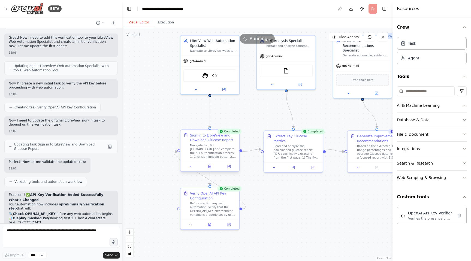
click at [215, 157] on div "Navigate to https://www.libreview.com/ and complete the full authentication pro…" at bounding box center [213, 151] width 46 height 15
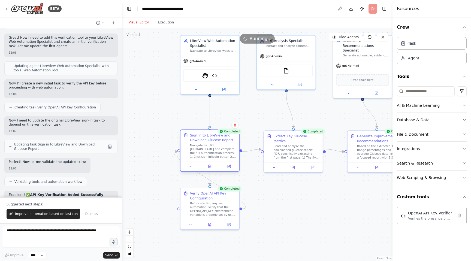
scroll to position [2882, 0]
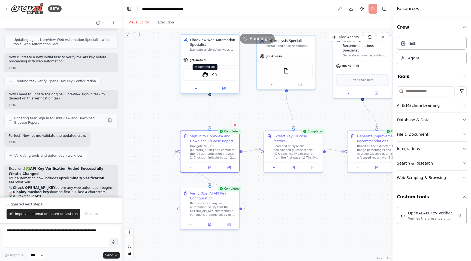
click at [207, 77] on img at bounding box center [205, 75] width 6 height 6
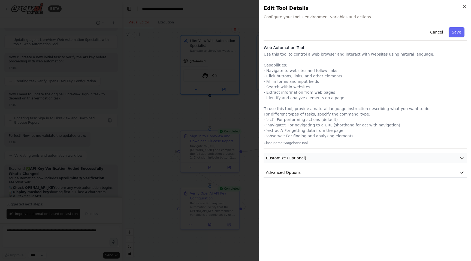
click at [311, 157] on button "Customize (Optional)" at bounding box center [365, 158] width 203 height 10
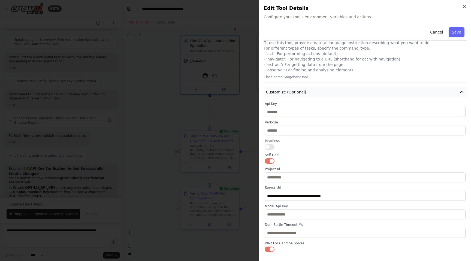
scroll to position [80, 0]
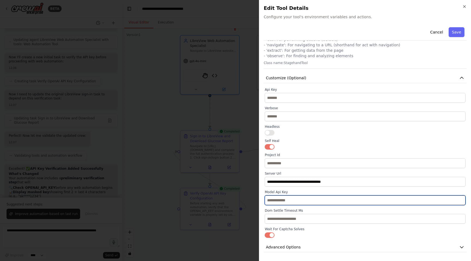
click at [289, 202] on input "text" at bounding box center [365, 201] width 201 height 10
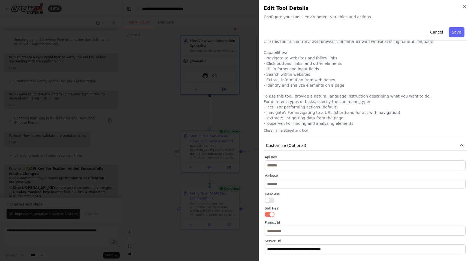
scroll to position [0, 0]
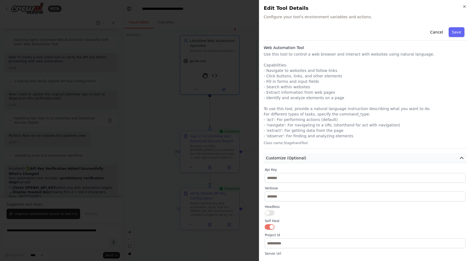
click at [345, 160] on button "Customize (Optional)" at bounding box center [365, 158] width 203 height 10
click at [320, 173] on button "Advanced Options" at bounding box center [365, 173] width 203 height 10
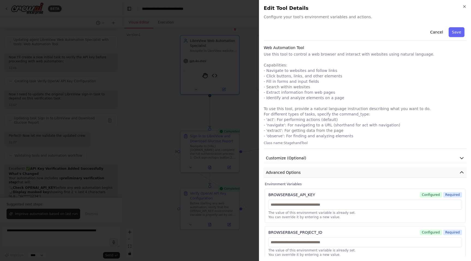
scroll to position [4, 0]
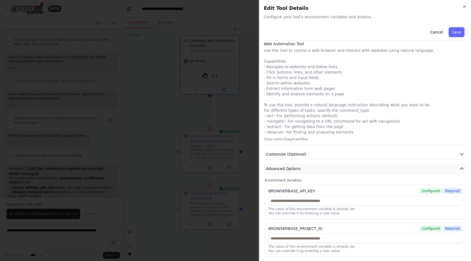
click at [320, 170] on button "Advanced Options" at bounding box center [365, 169] width 203 height 10
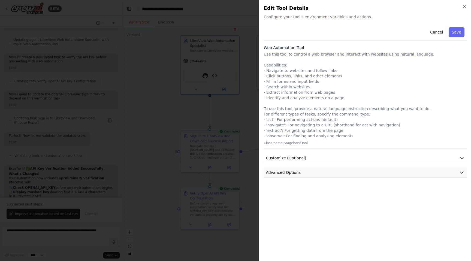
scroll to position [0, 0]
click at [324, 154] on button "Customize (Optional)" at bounding box center [365, 158] width 203 height 10
click at [463, 6] on icon "button" at bounding box center [465, 6] width 4 height 4
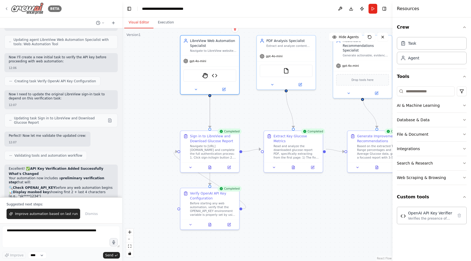
click at [5, 9] on icon at bounding box center [6, 9] width 4 height 4
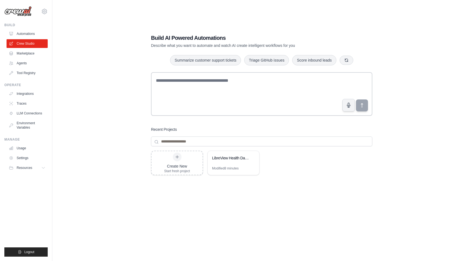
click at [24, 10] on img at bounding box center [17, 11] width 27 height 10
